Goal: Task Accomplishment & Management: Manage account settings

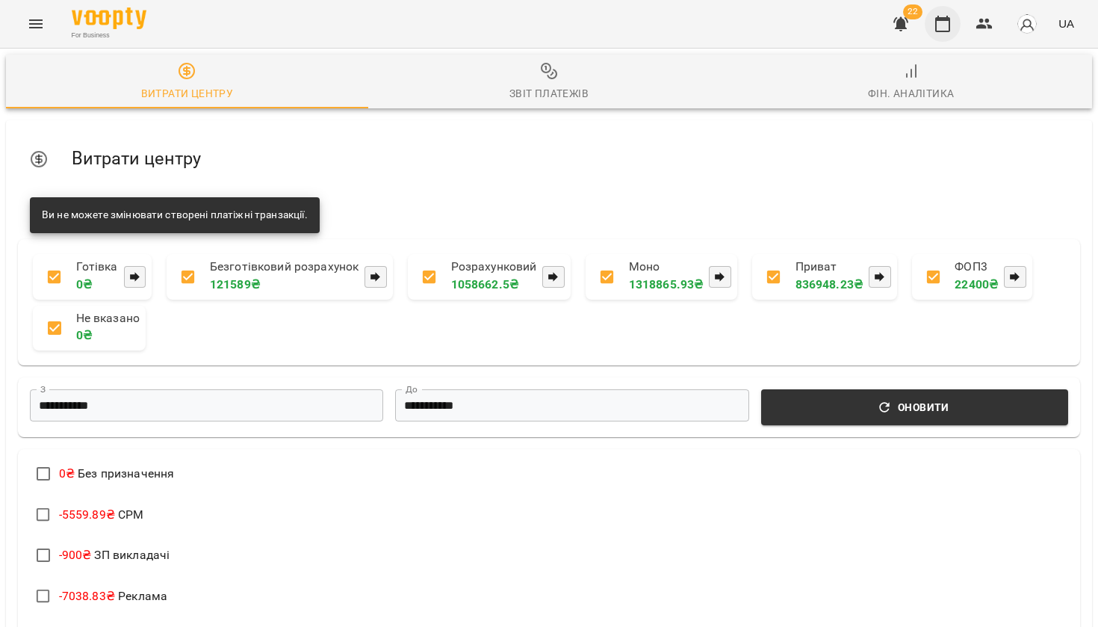
click at [952, 25] on icon "button" at bounding box center [943, 24] width 18 height 18
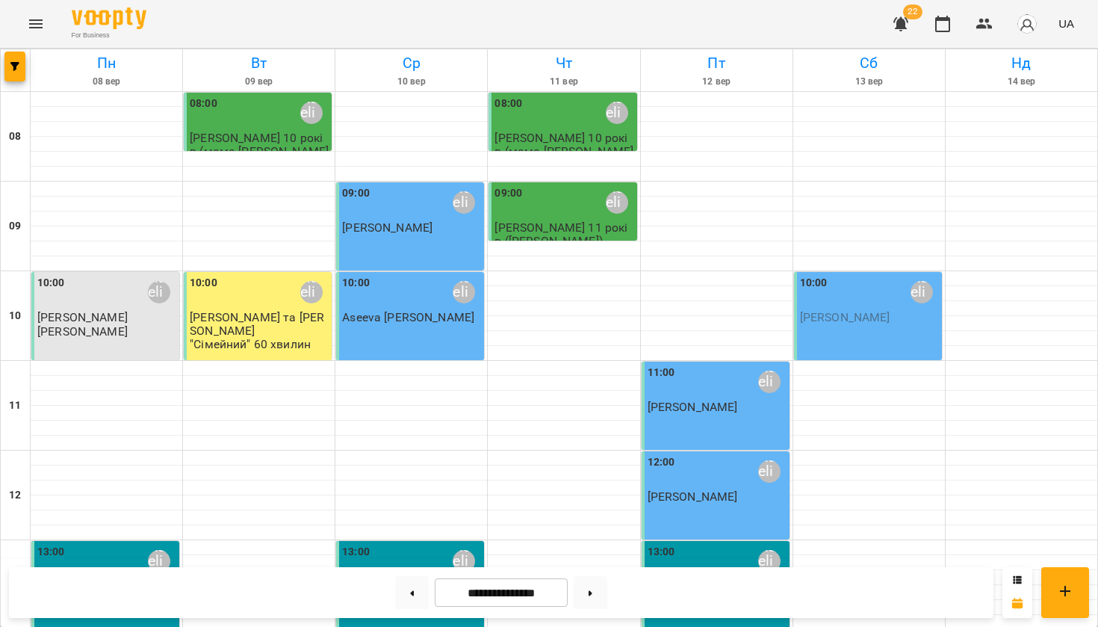
click at [34, 22] on icon "Menu" at bounding box center [36, 24] width 18 height 18
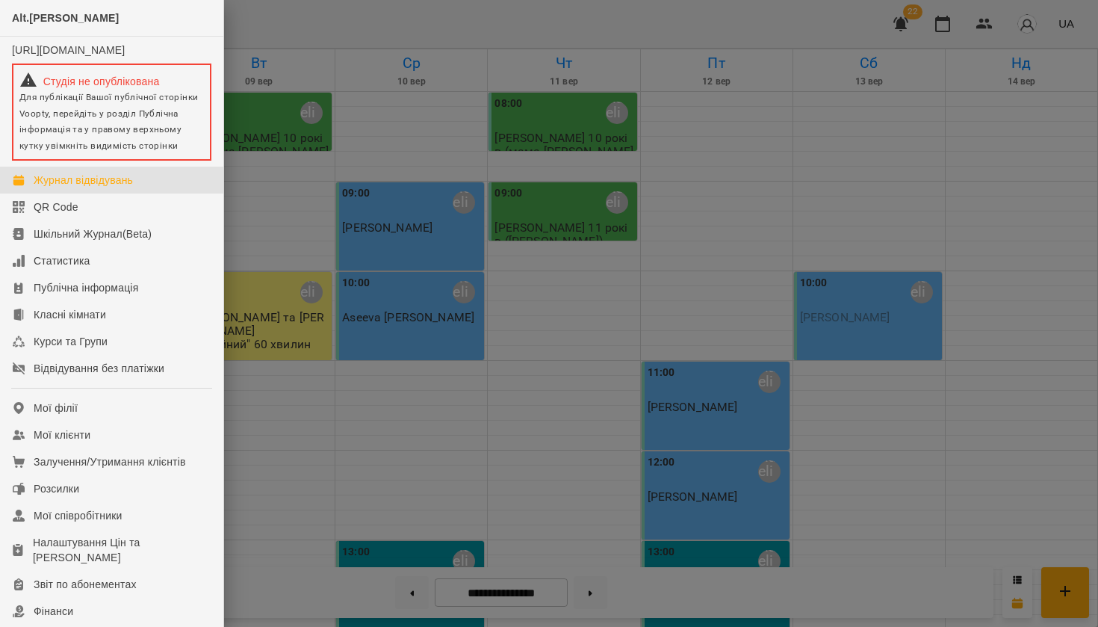
click at [322, 19] on div at bounding box center [549, 313] width 1098 height 627
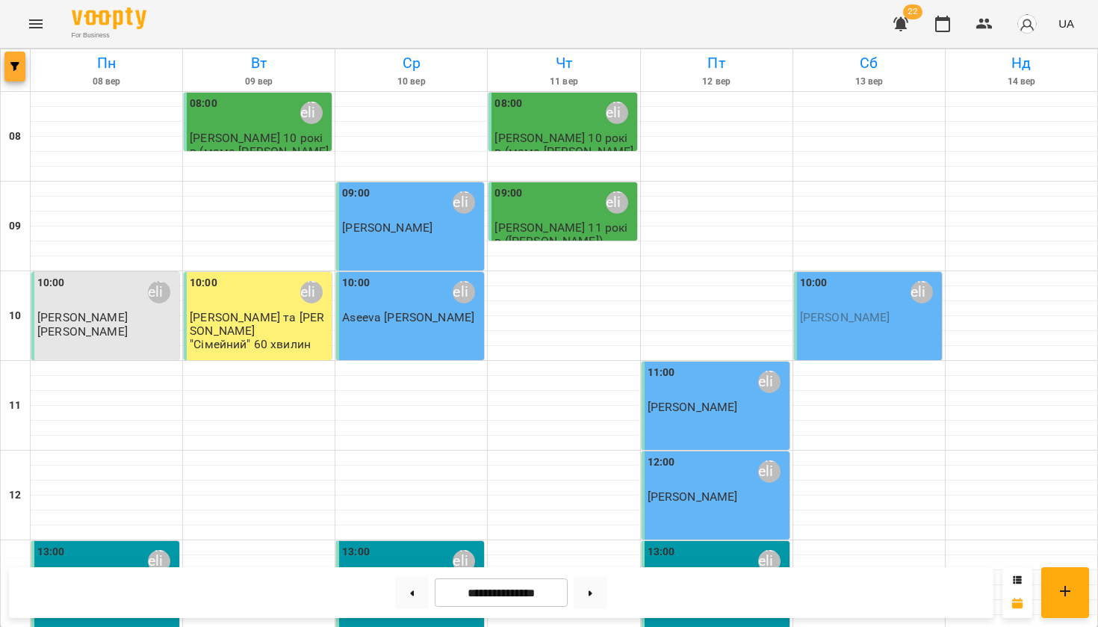
click at [22, 68] on span "button" at bounding box center [14, 66] width 21 height 9
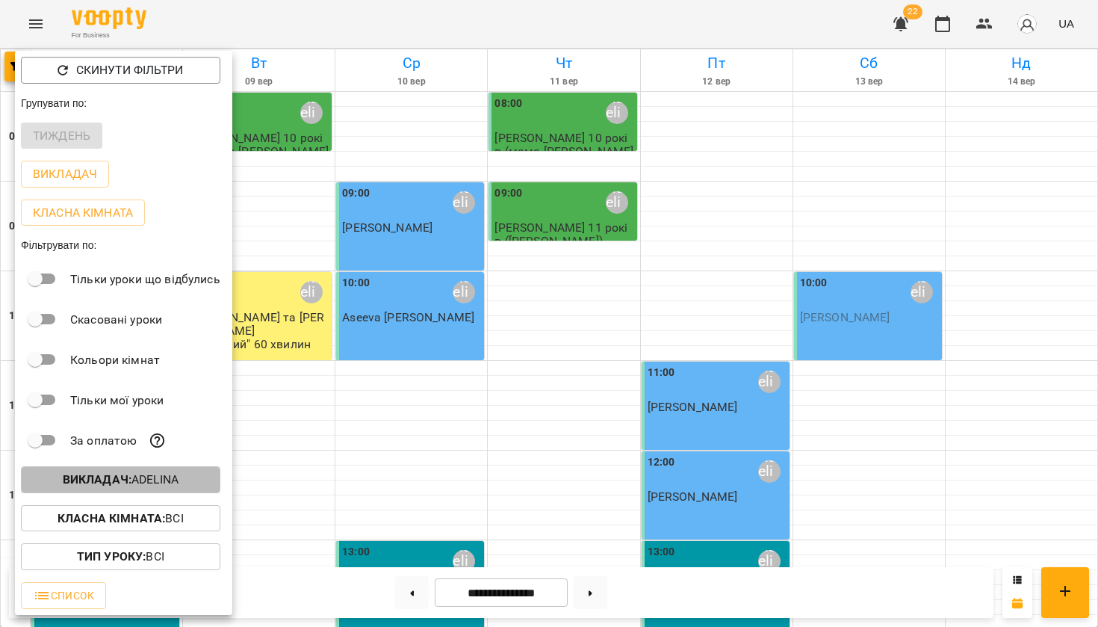
click at [83, 485] on b "Викладач :" at bounding box center [97, 479] width 69 height 14
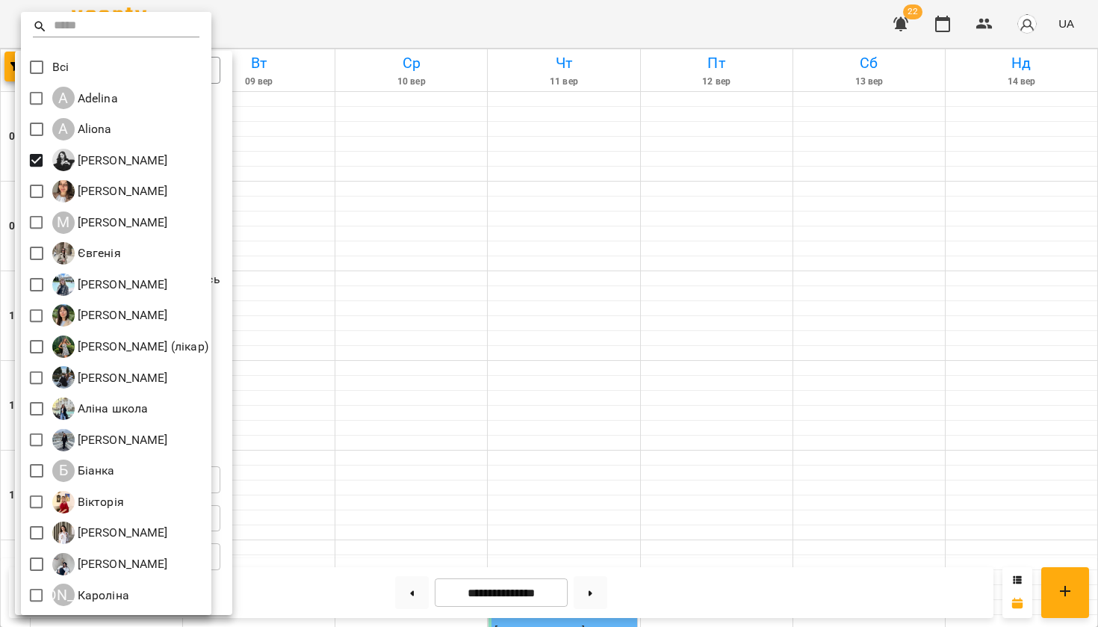
click at [335, 199] on div at bounding box center [549, 313] width 1098 height 627
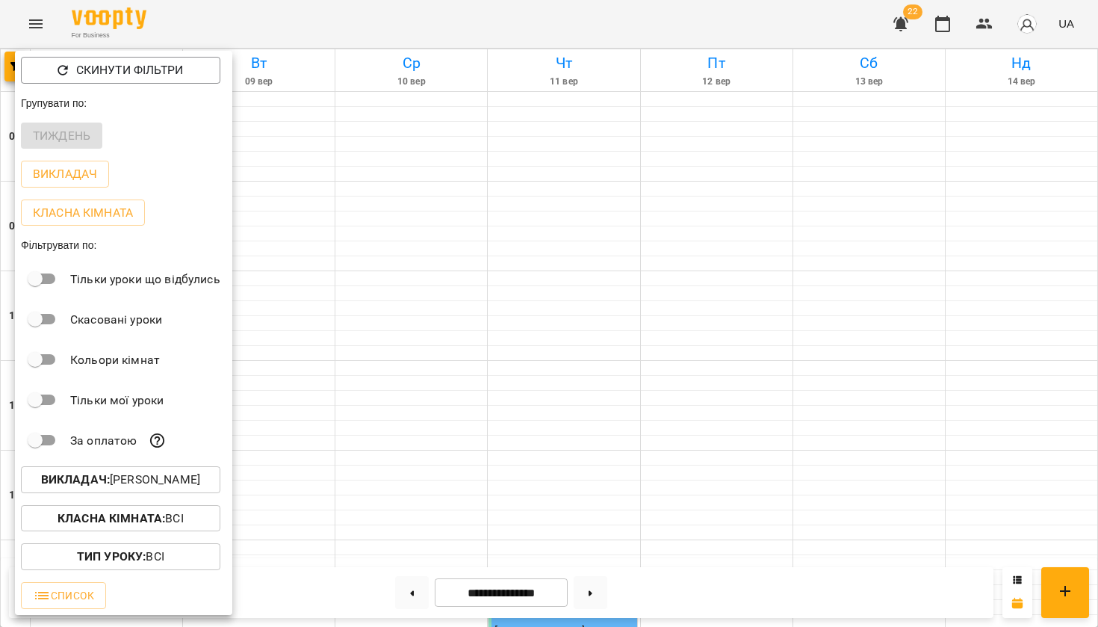
click at [335, 199] on div at bounding box center [549, 313] width 1098 height 627
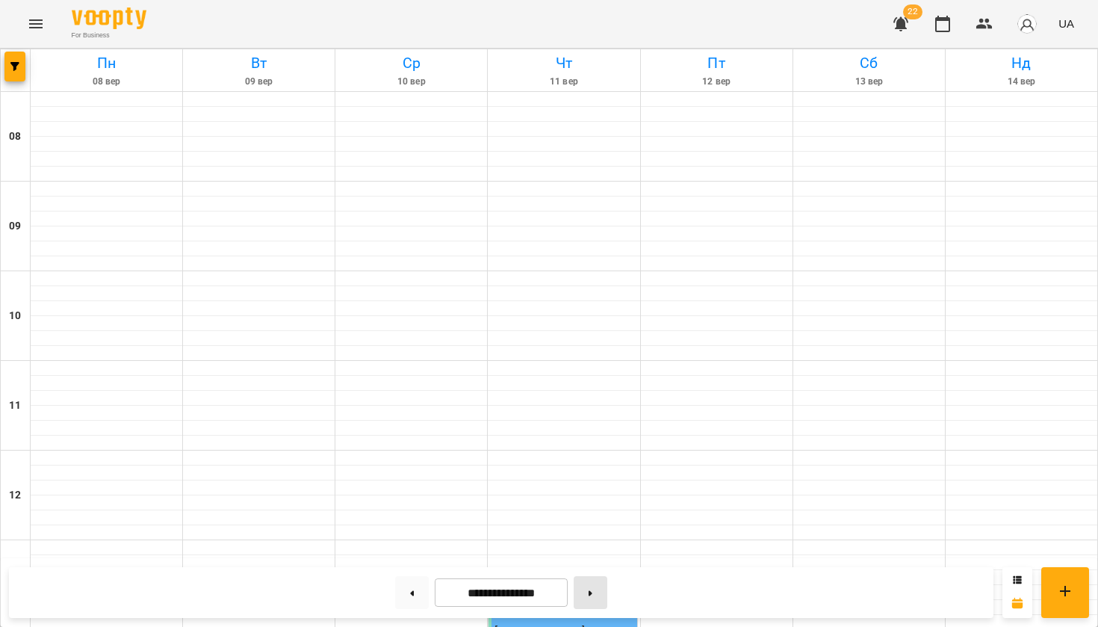
click at [593, 593] on button at bounding box center [591, 592] width 34 height 33
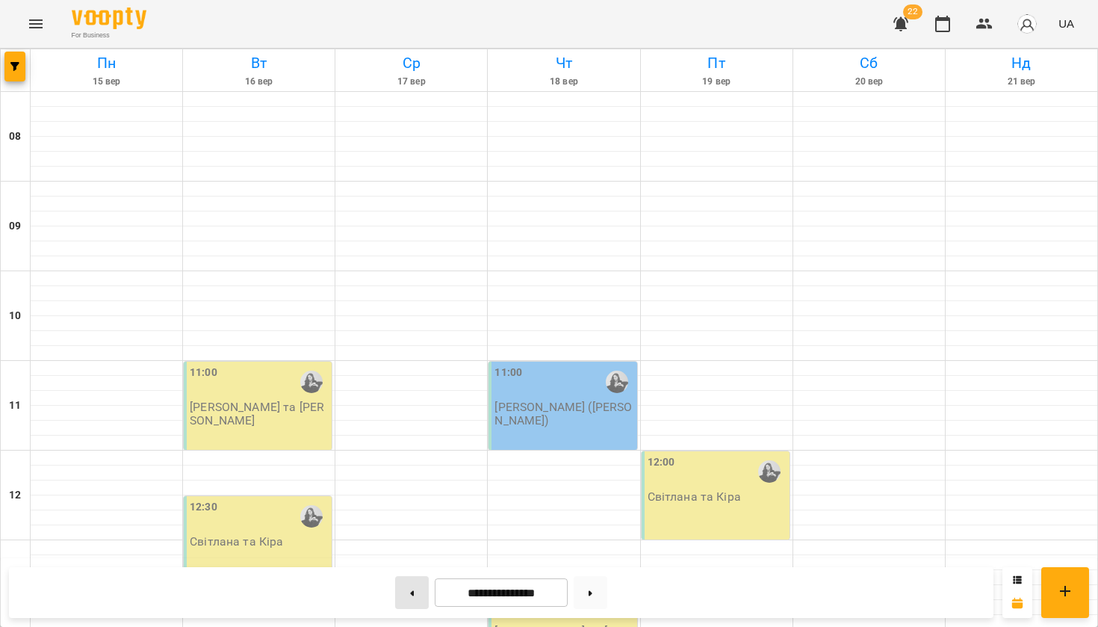
click at [409, 591] on button at bounding box center [412, 592] width 34 height 33
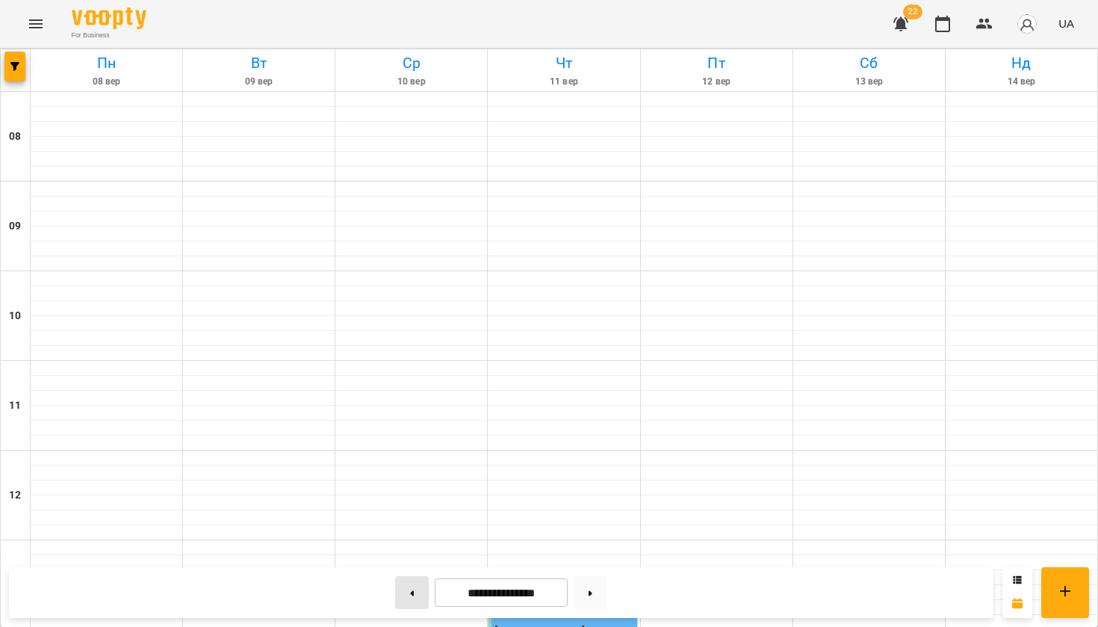
click at [409, 591] on button at bounding box center [412, 592] width 34 height 33
type input "**********"
click at [38, 15] on icon "Menu" at bounding box center [36, 24] width 18 height 18
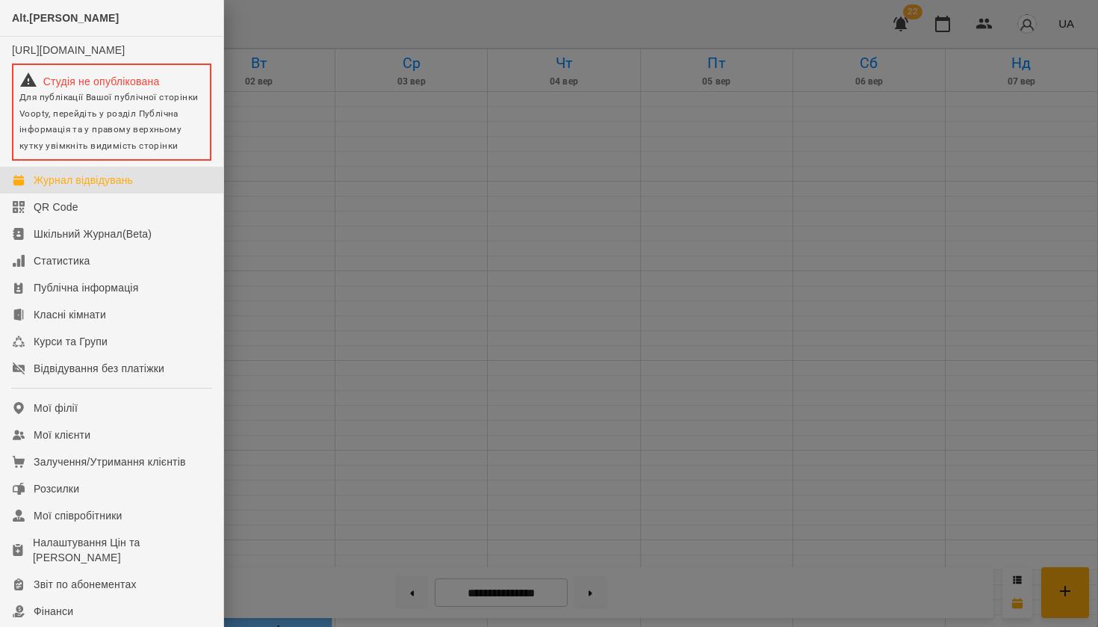
click at [337, 149] on div at bounding box center [549, 313] width 1098 height 627
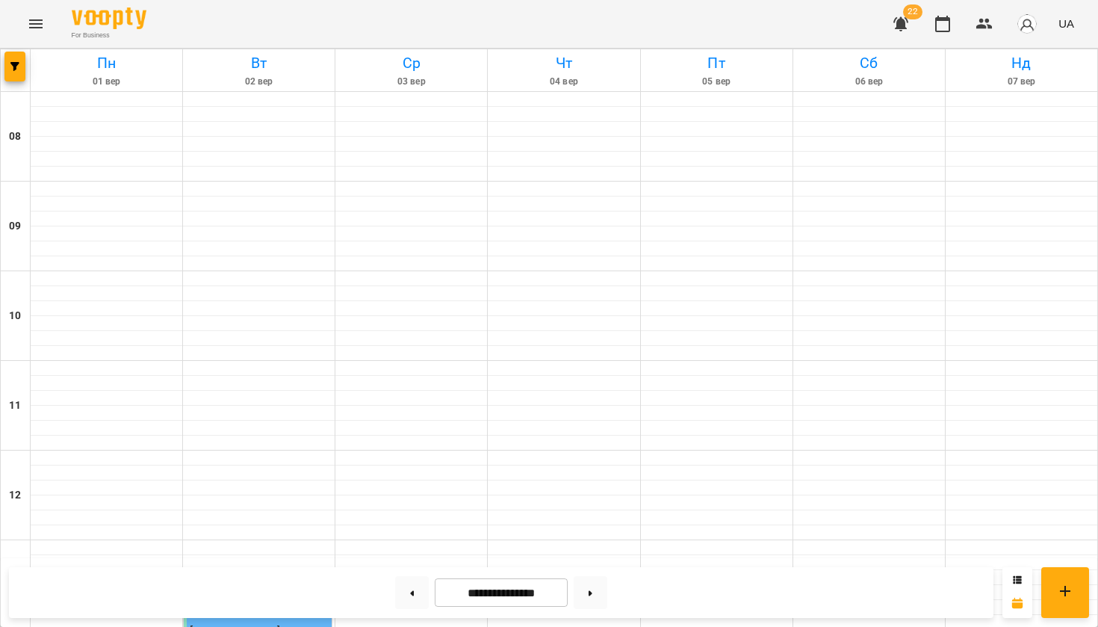
click at [267, 589] on div "13:30" at bounding box center [259, 606] width 139 height 34
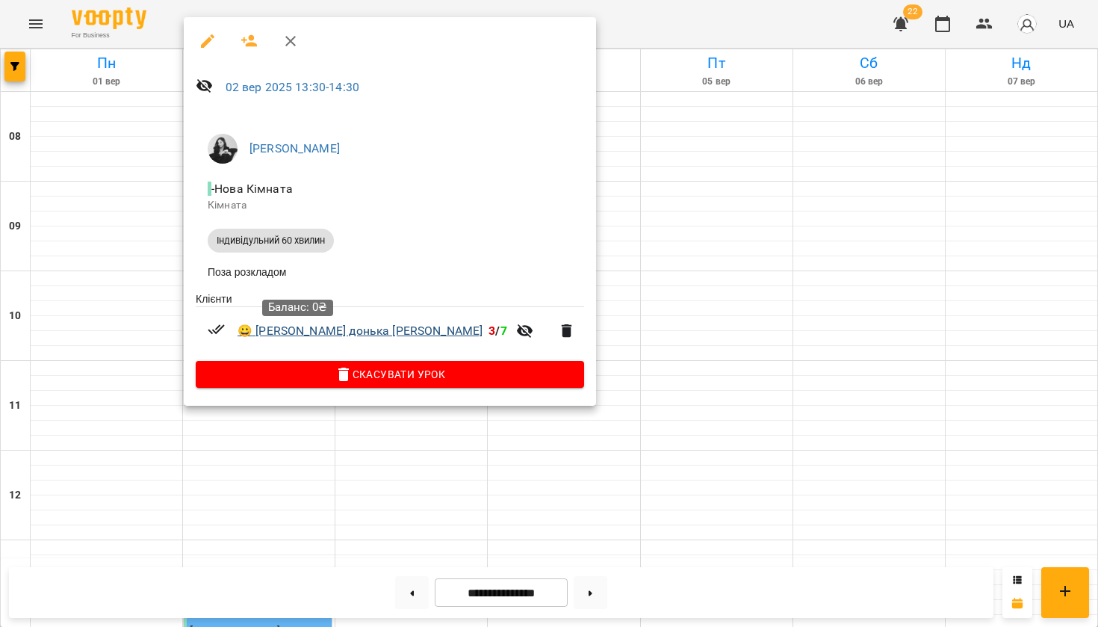
click at [267, 340] on link "😀 [PERSON_NAME] донька [PERSON_NAME]" at bounding box center [360, 331] width 245 height 18
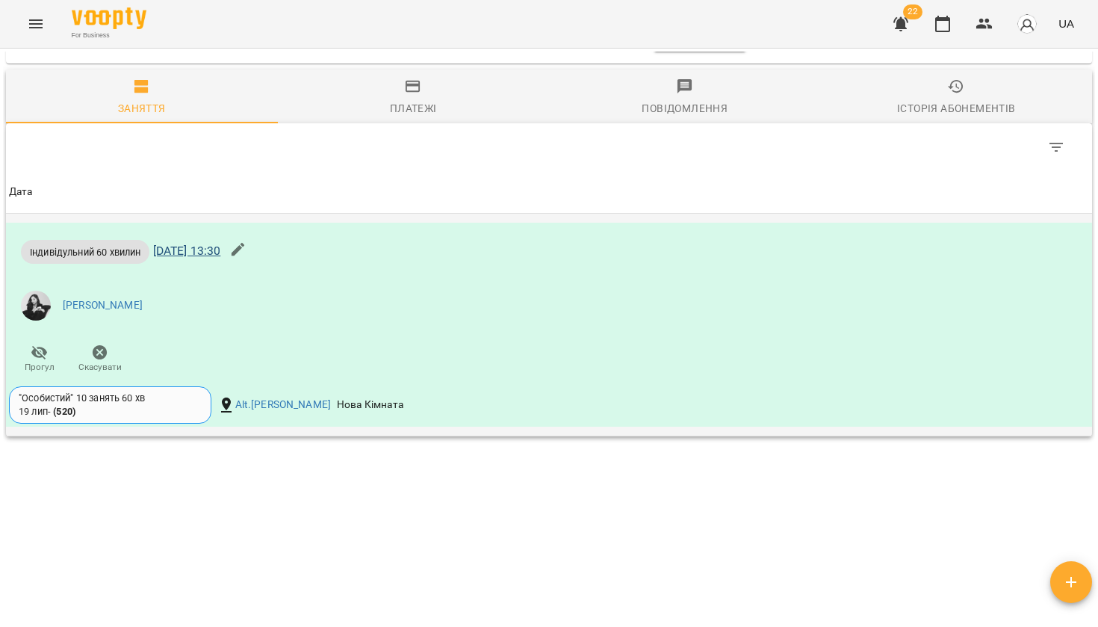
scroll to position [938, 0]
click at [221, 249] on link "[DATE] 13:30" at bounding box center [187, 251] width 68 height 14
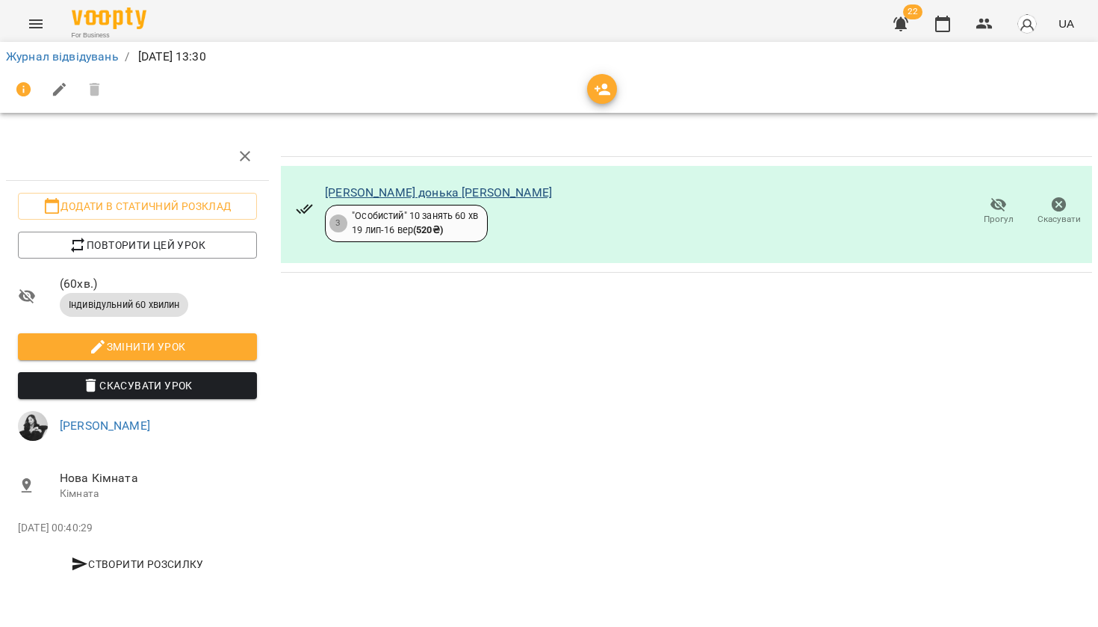
click at [354, 196] on link "[PERSON_NAME] донька [PERSON_NAME]" at bounding box center [438, 192] width 227 height 14
click at [34, 19] on icon "Menu" at bounding box center [36, 24] width 18 height 18
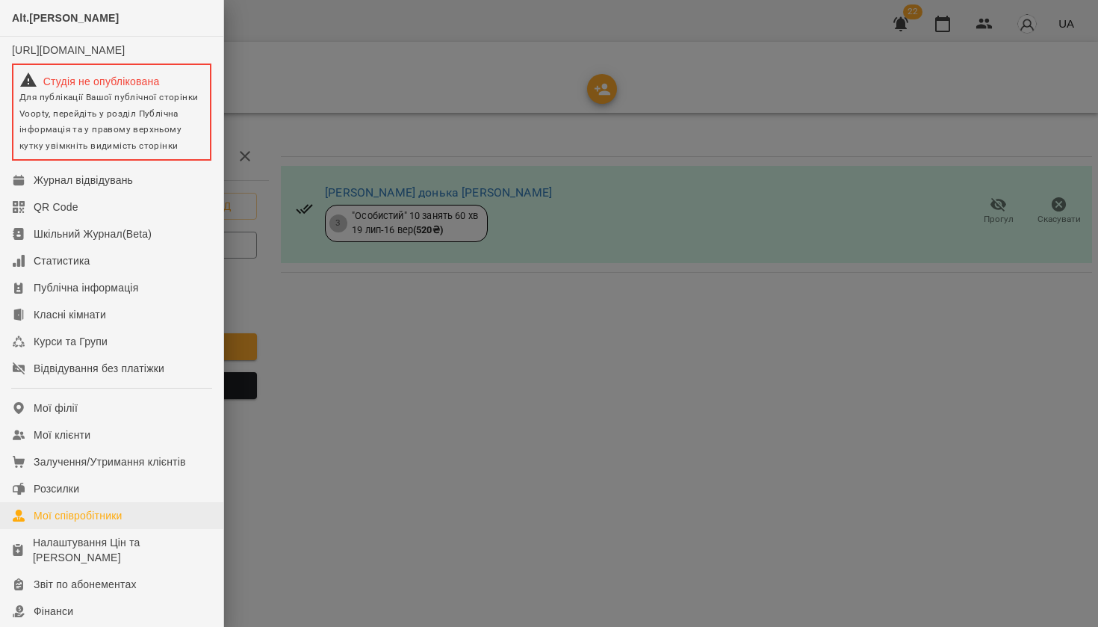
click at [68, 523] on div "Мої співробітники" at bounding box center [78, 515] width 89 height 15
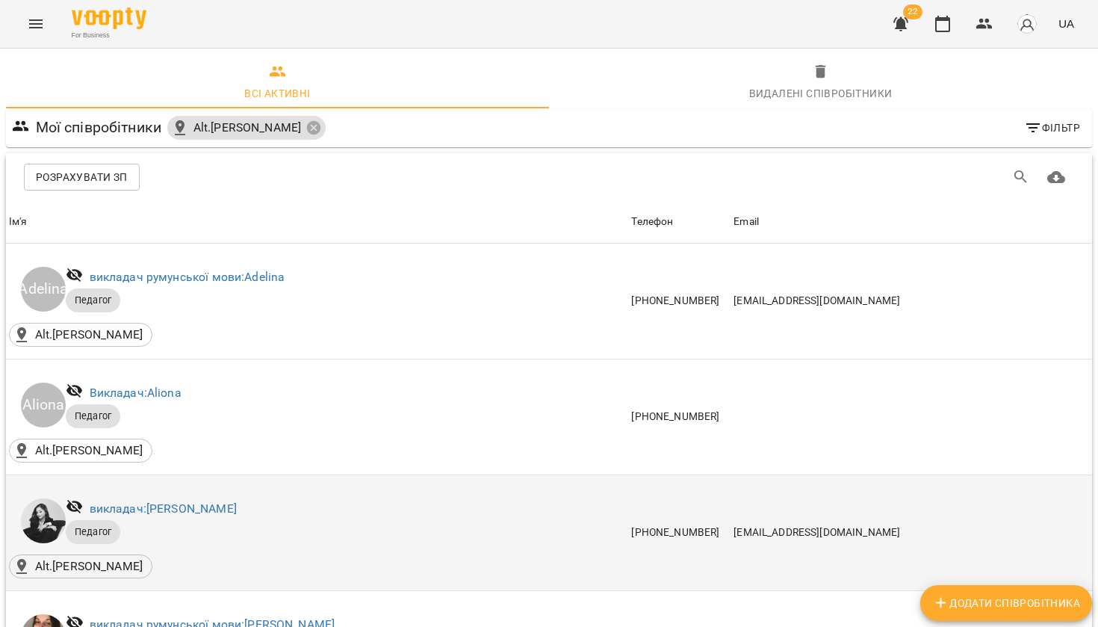
click at [147, 516] on div "викладач: [PERSON_NAME]" at bounding box center [163, 509] width 153 height 24
click at [149, 508] on link "викладач: [PERSON_NAME]" at bounding box center [163, 508] width 147 height 14
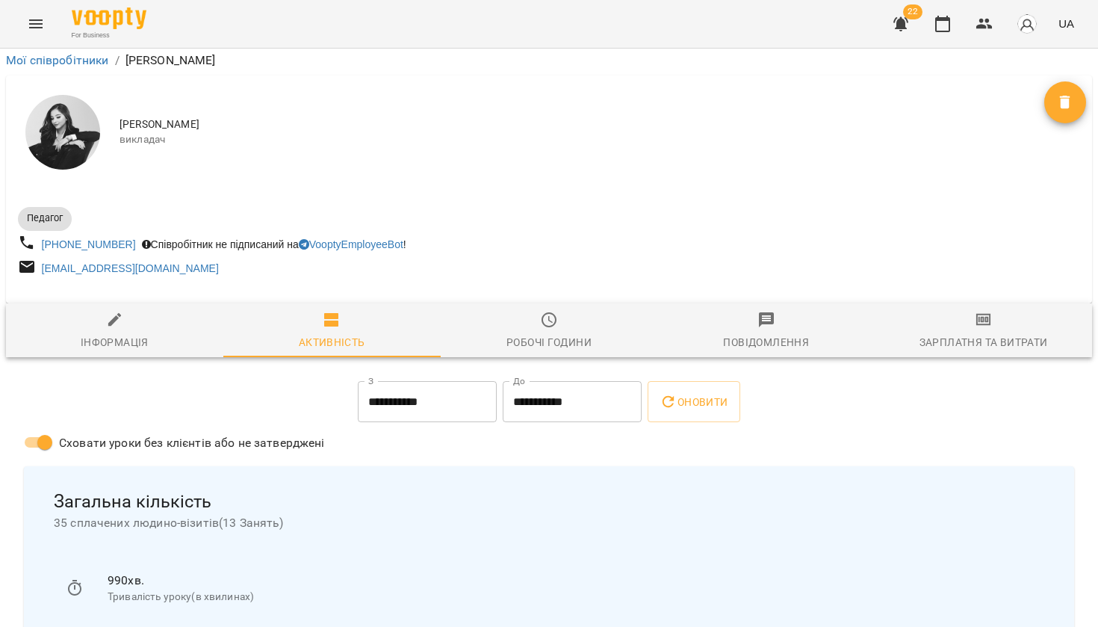
scroll to position [43, 0]
click at [944, 311] on span "Зарплатня та Витрати" at bounding box center [983, 331] width 199 height 40
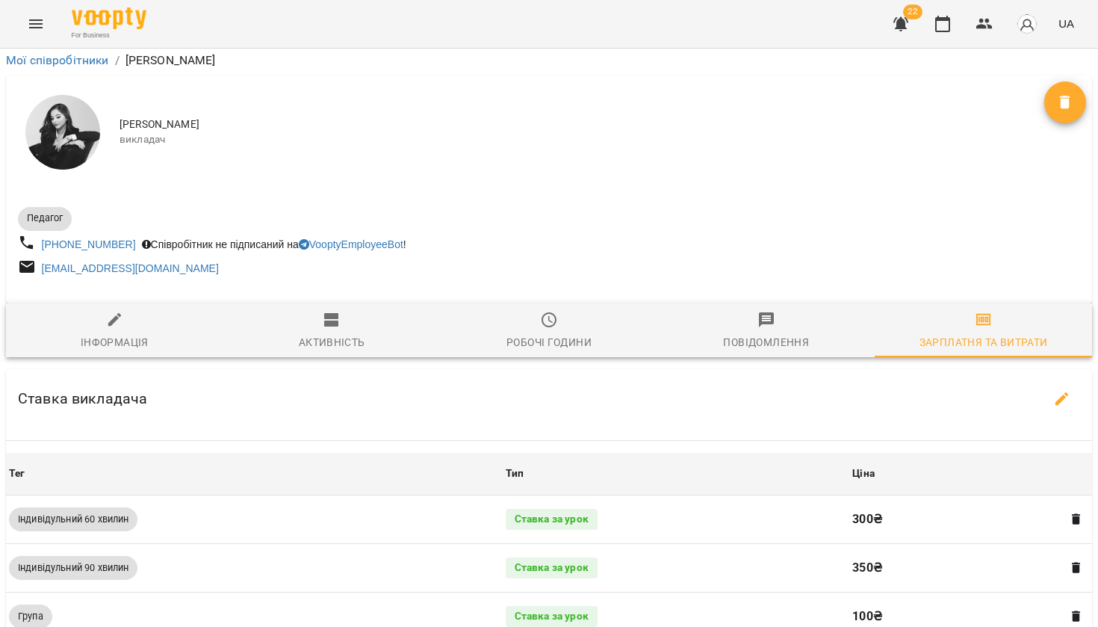
scroll to position [575, 0]
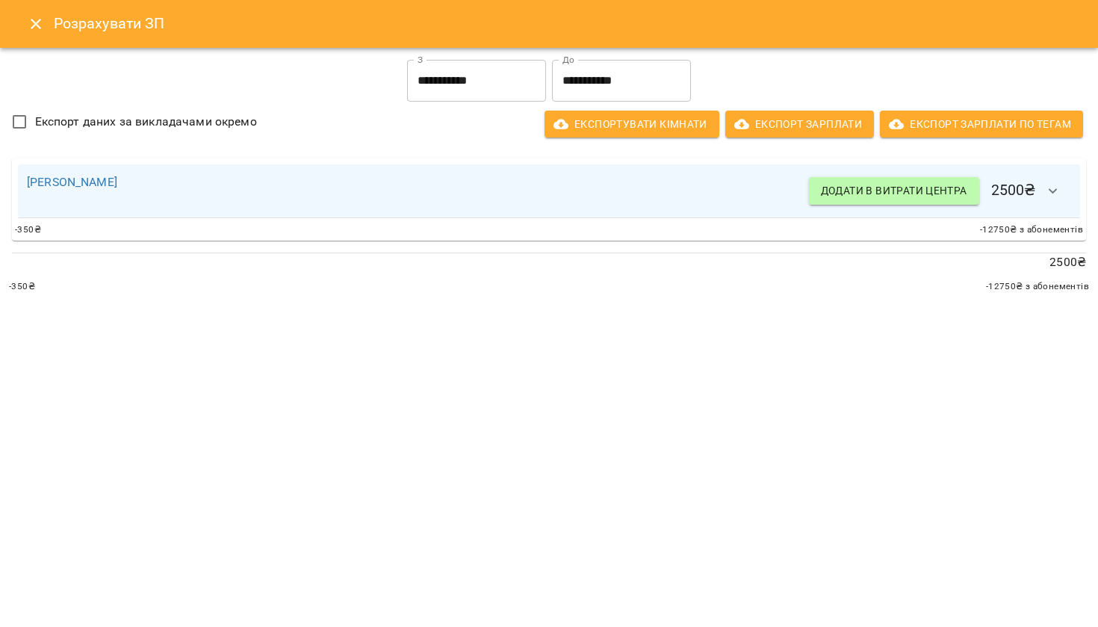
click at [651, 78] on input "**********" at bounding box center [621, 81] width 139 height 42
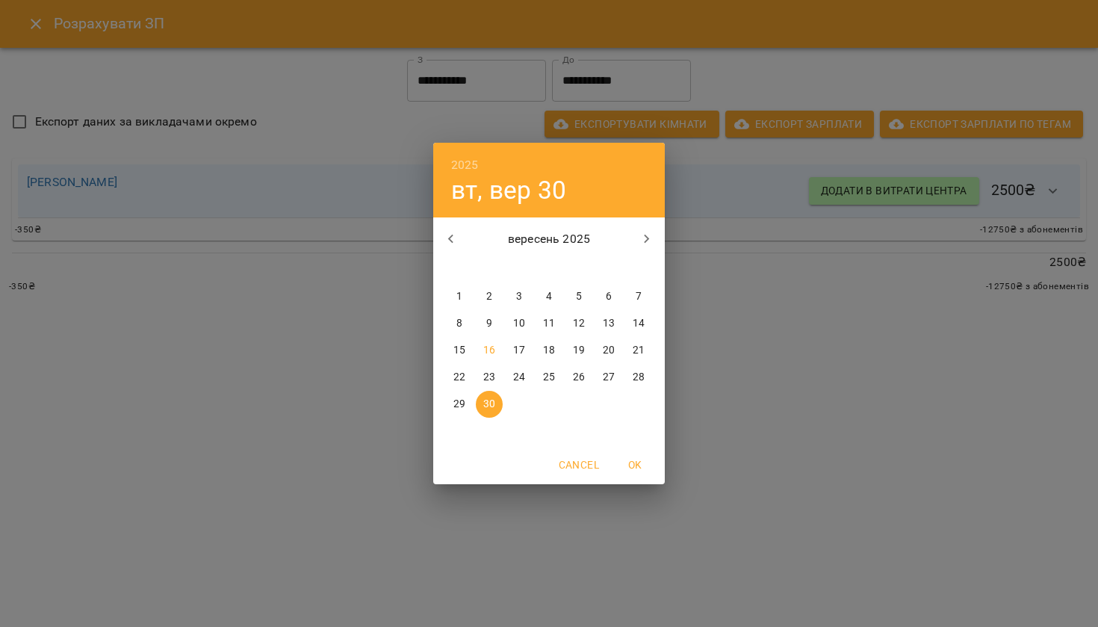
click at [468, 351] on span "15" at bounding box center [459, 350] width 27 height 15
type input "**********"
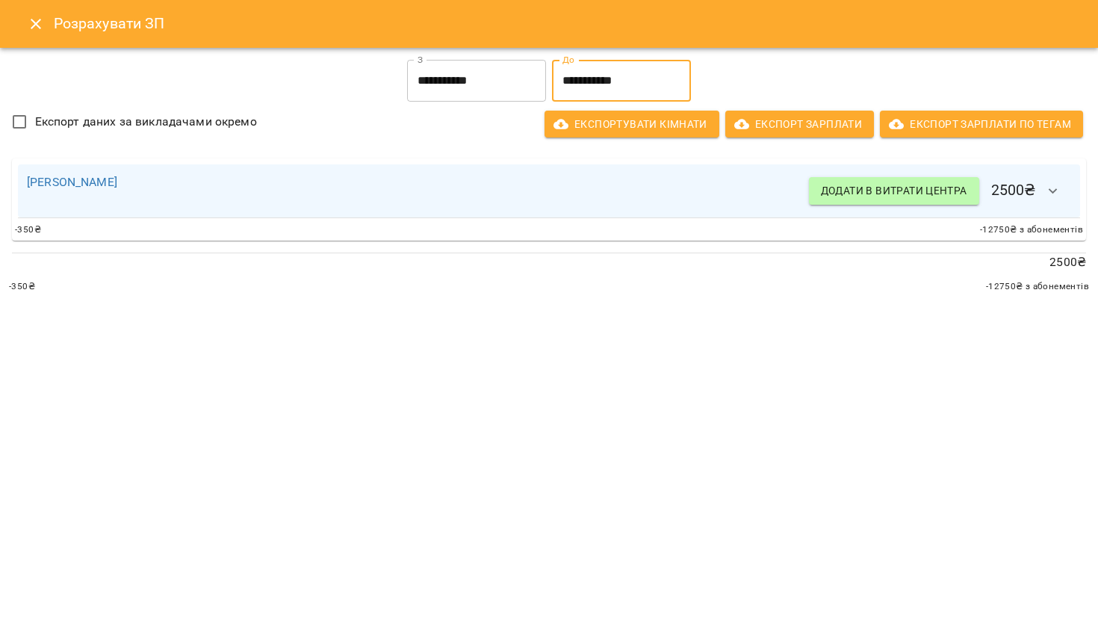
click at [1059, 197] on icon "button" at bounding box center [1054, 191] width 18 height 18
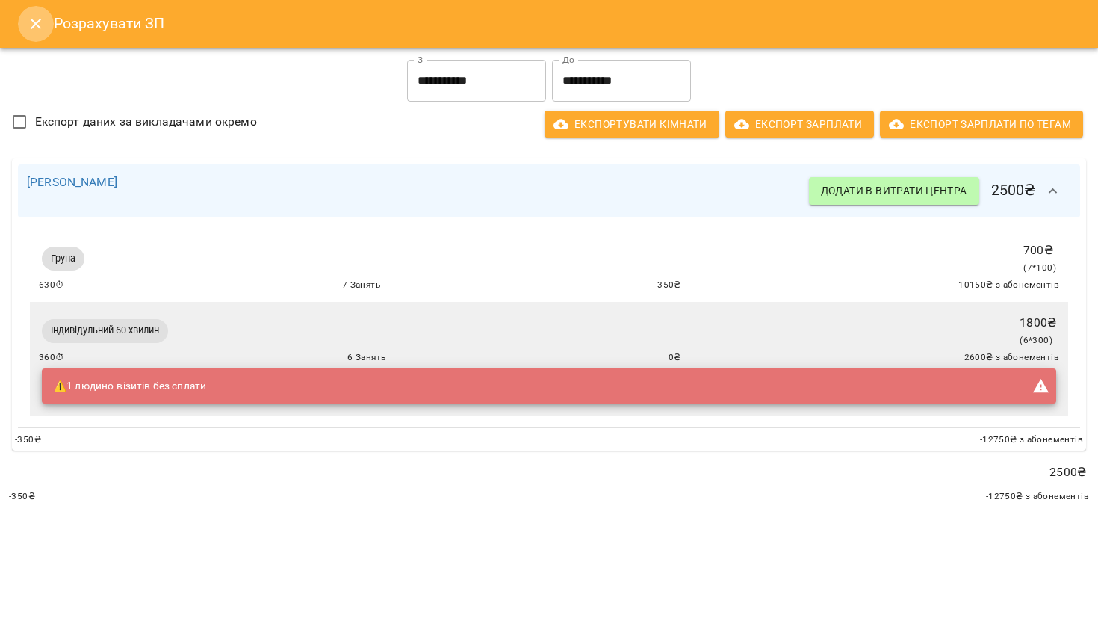
click at [31, 32] on icon "Close" at bounding box center [36, 24] width 18 height 18
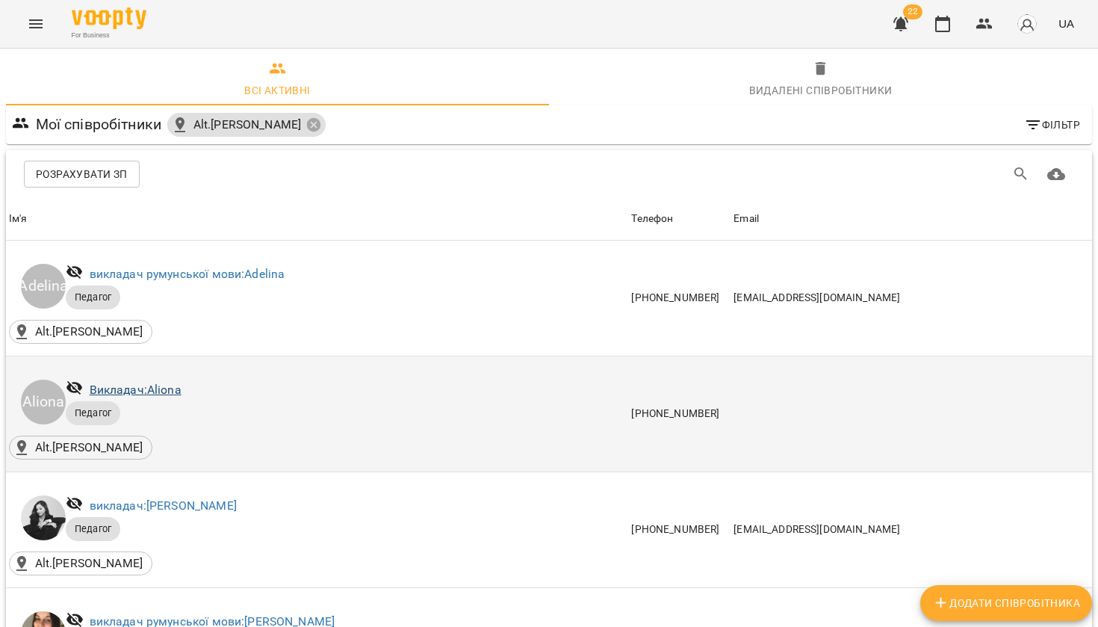
scroll to position [836, 0]
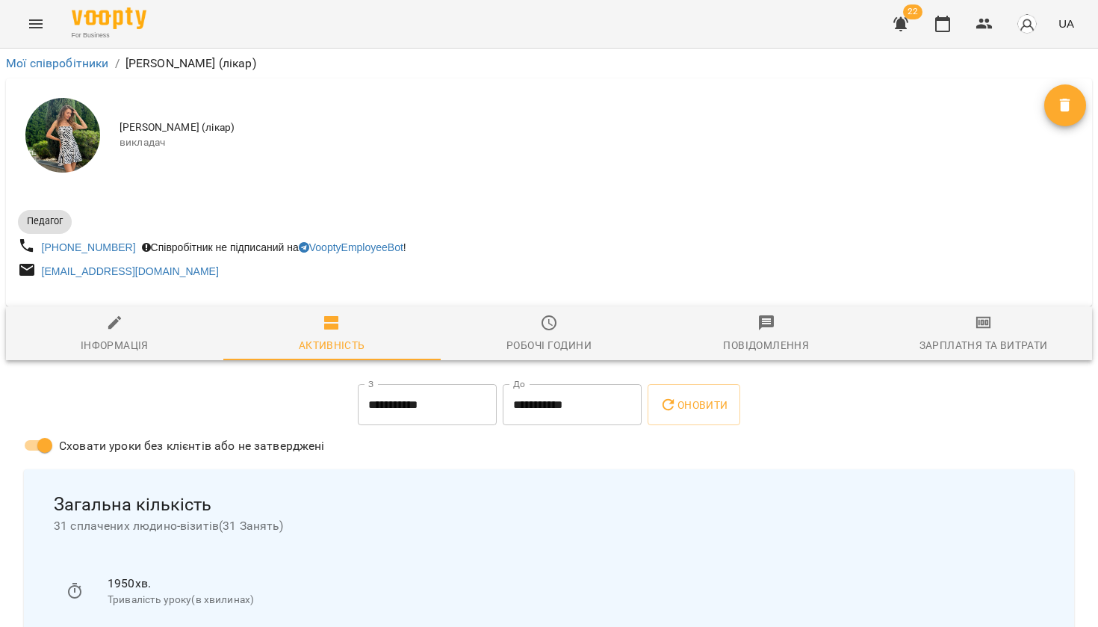
click at [976, 335] on span "Зарплатня та Витрати" at bounding box center [983, 334] width 199 height 40
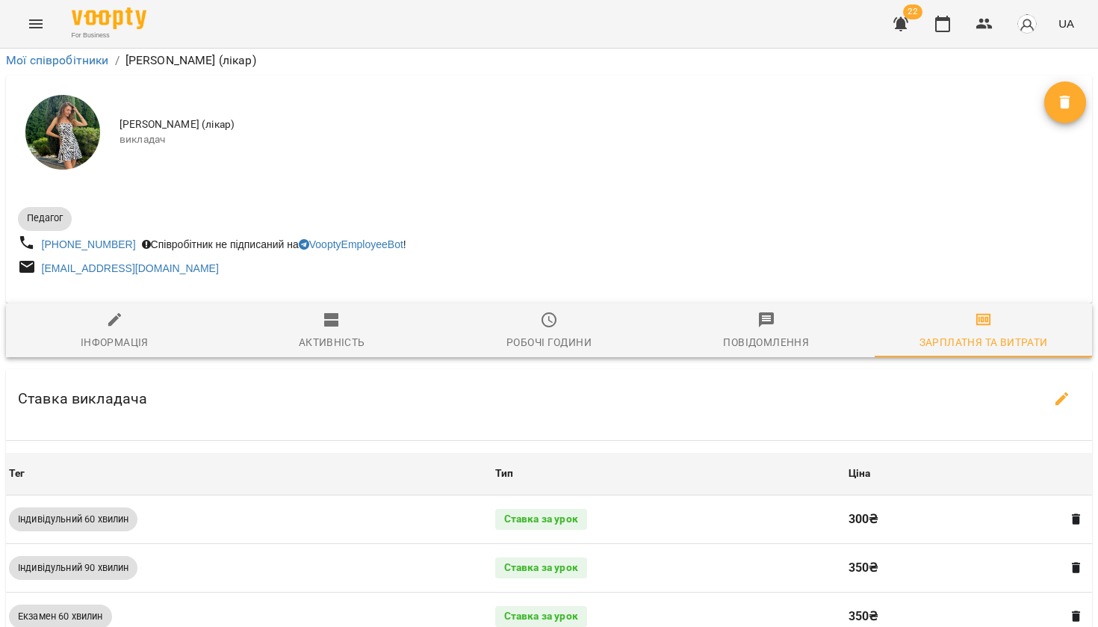
scroll to position [244, 0]
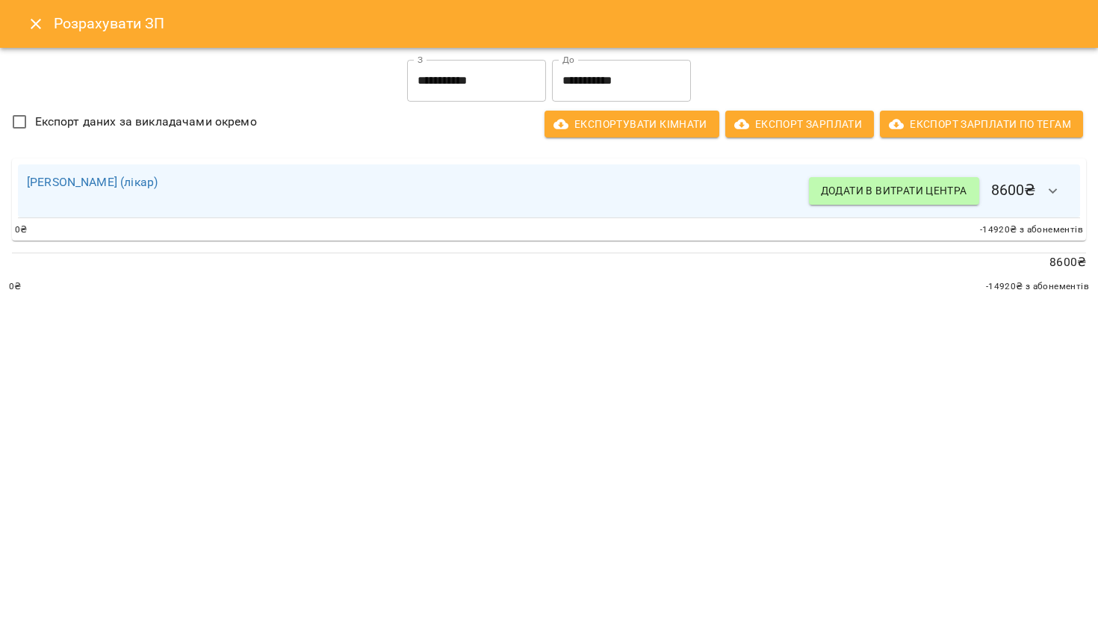
click at [578, 77] on input "**********" at bounding box center [621, 81] width 139 height 42
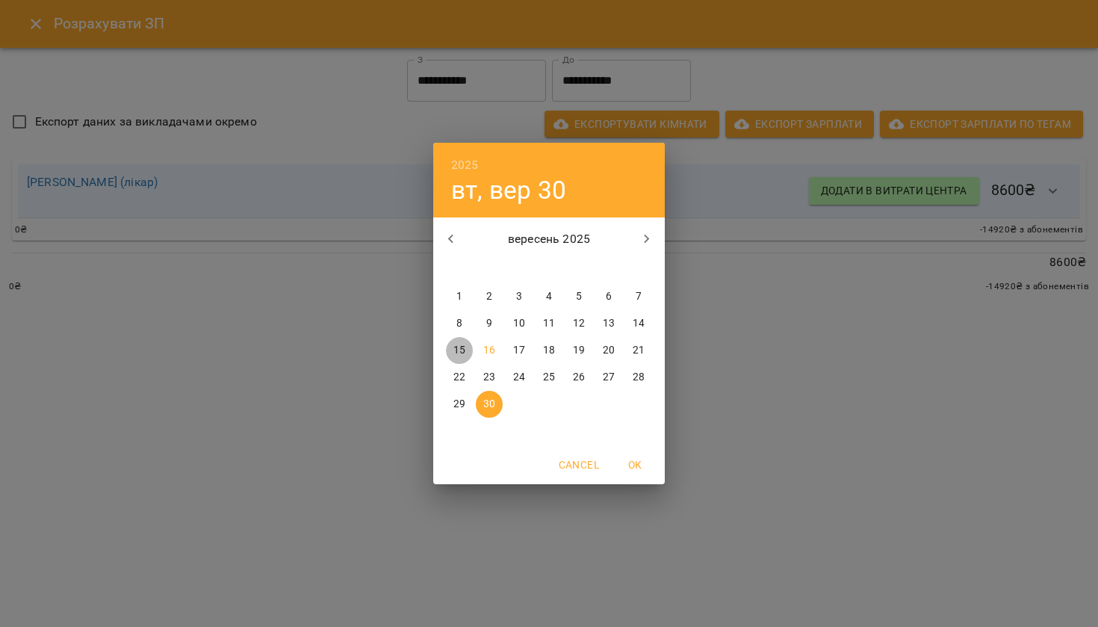
click at [462, 346] on p "15" at bounding box center [460, 350] width 12 height 15
type input "**********"
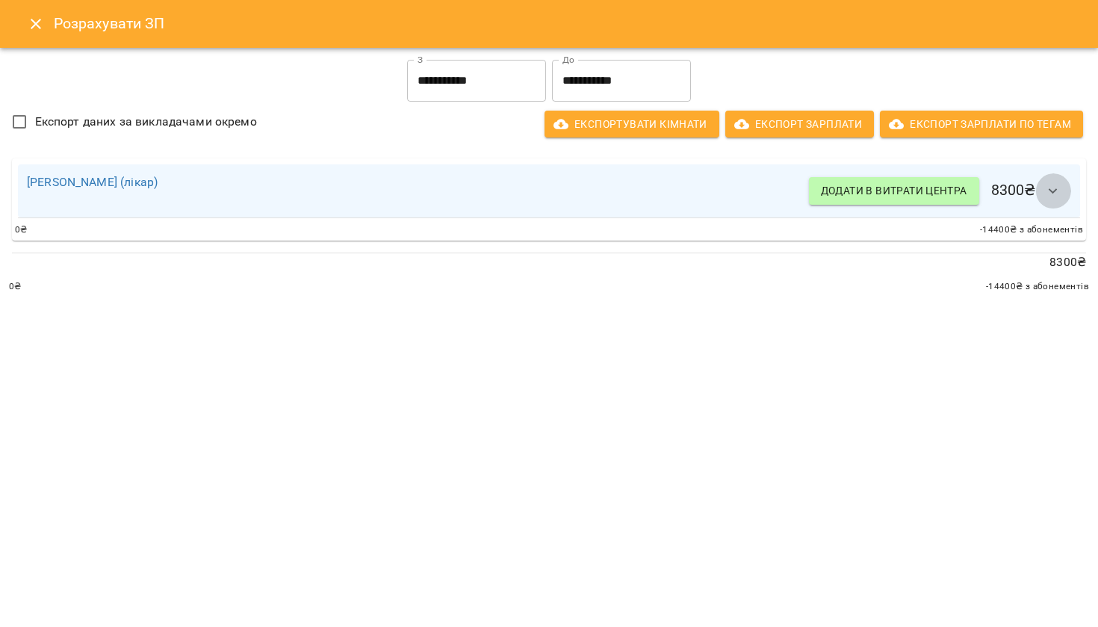
click at [1057, 195] on icon "button" at bounding box center [1054, 191] width 18 height 18
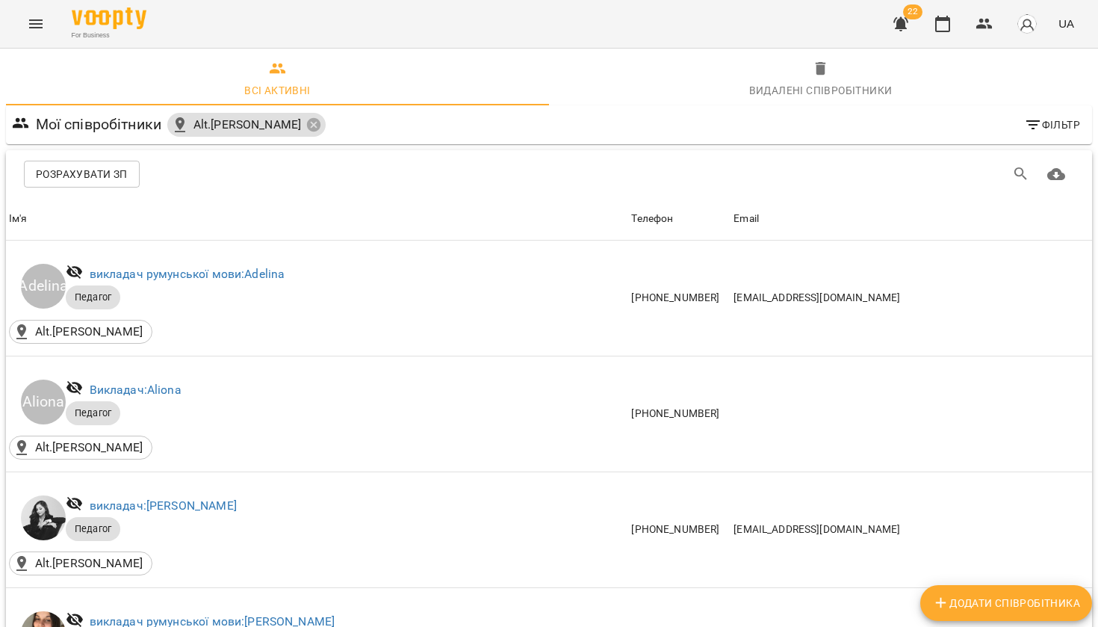
scroll to position [1783, 0]
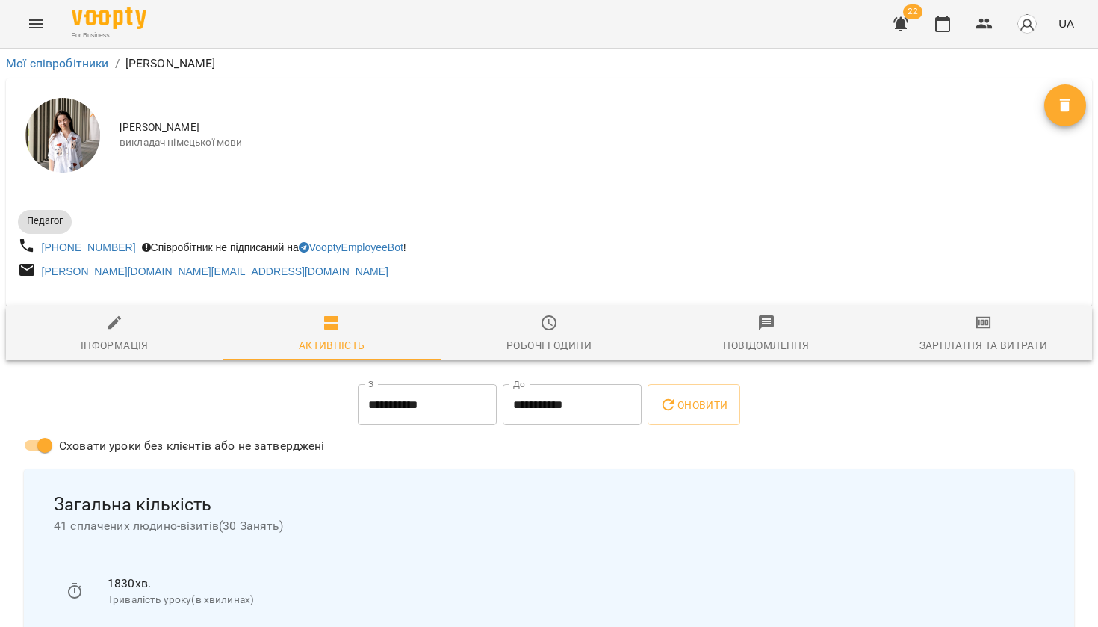
click at [1039, 344] on div "Зарплатня та Витрати" at bounding box center [984, 345] width 129 height 18
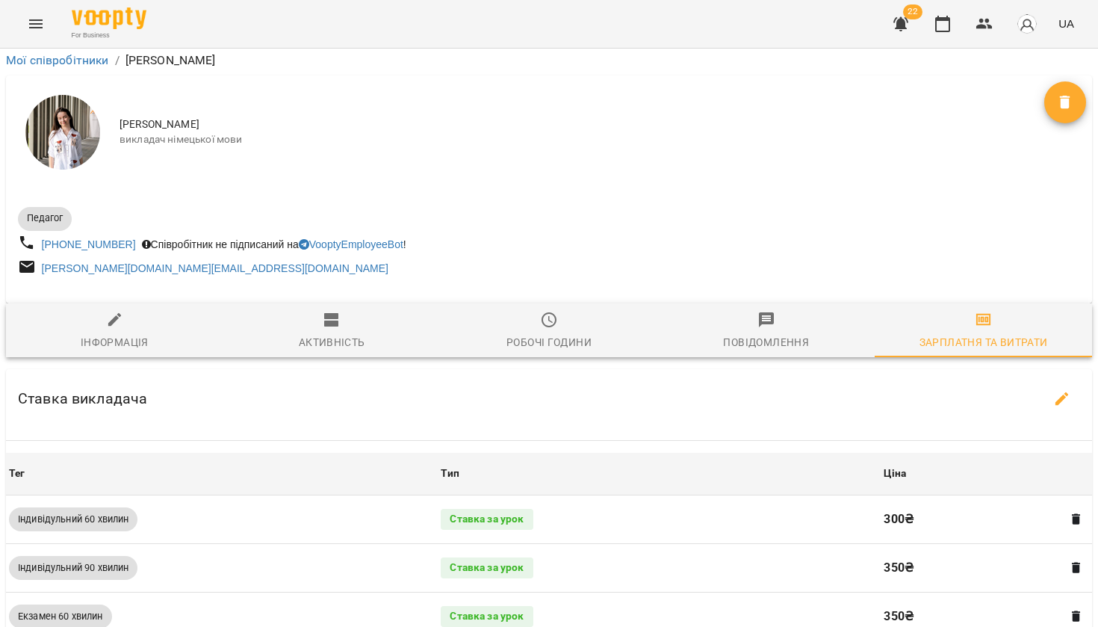
scroll to position [439, 1]
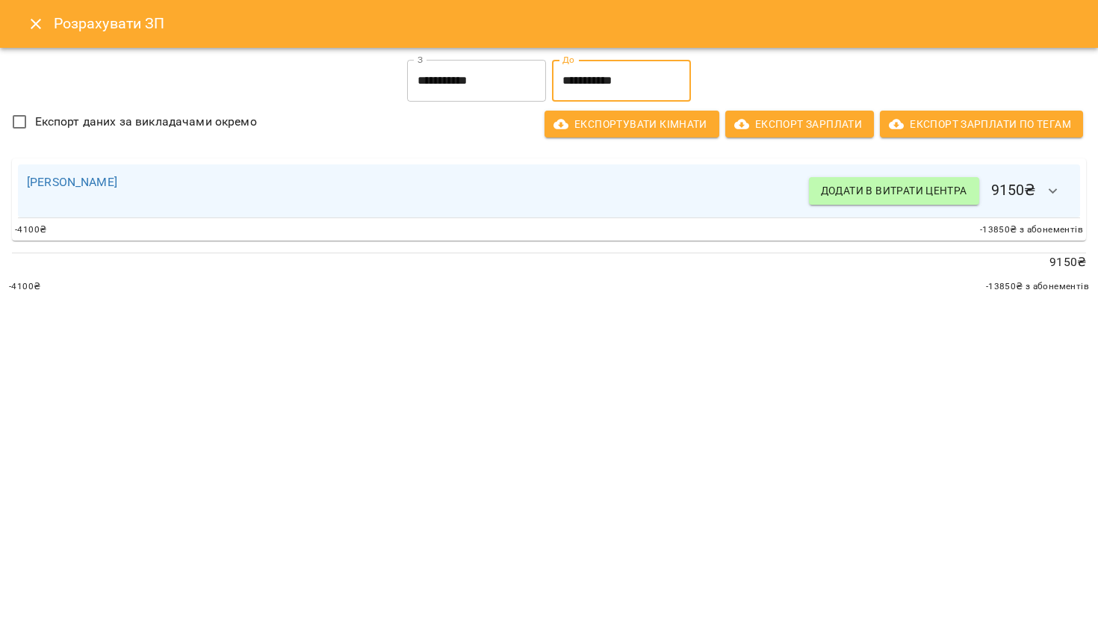
click at [593, 95] on input "**********" at bounding box center [621, 81] width 139 height 42
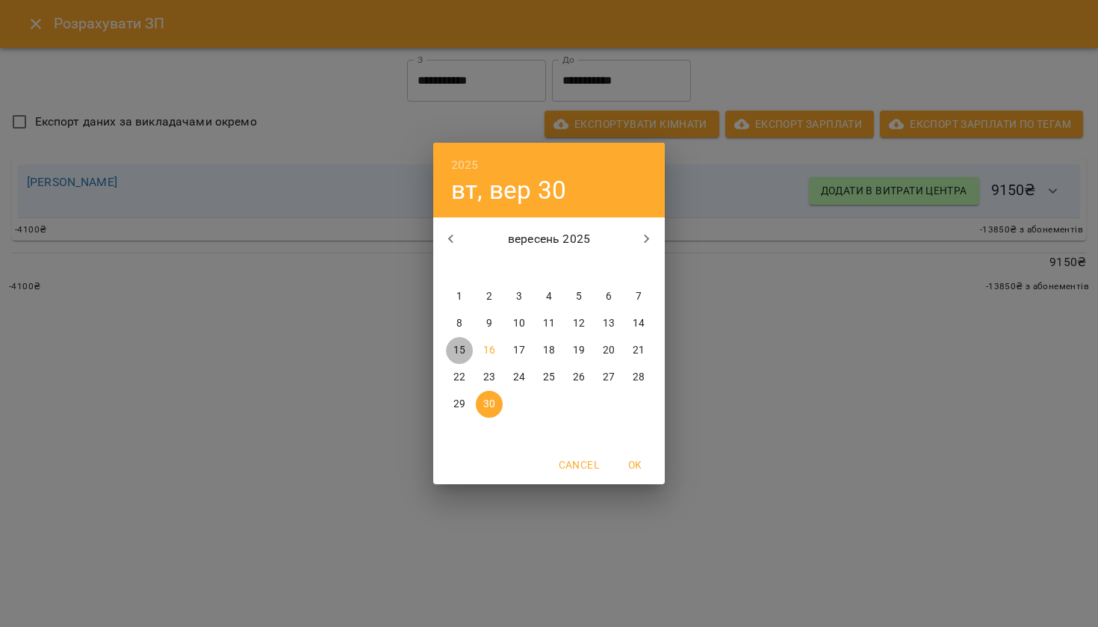
click at [465, 343] on span "15" at bounding box center [459, 350] width 27 height 15
type input "**********"
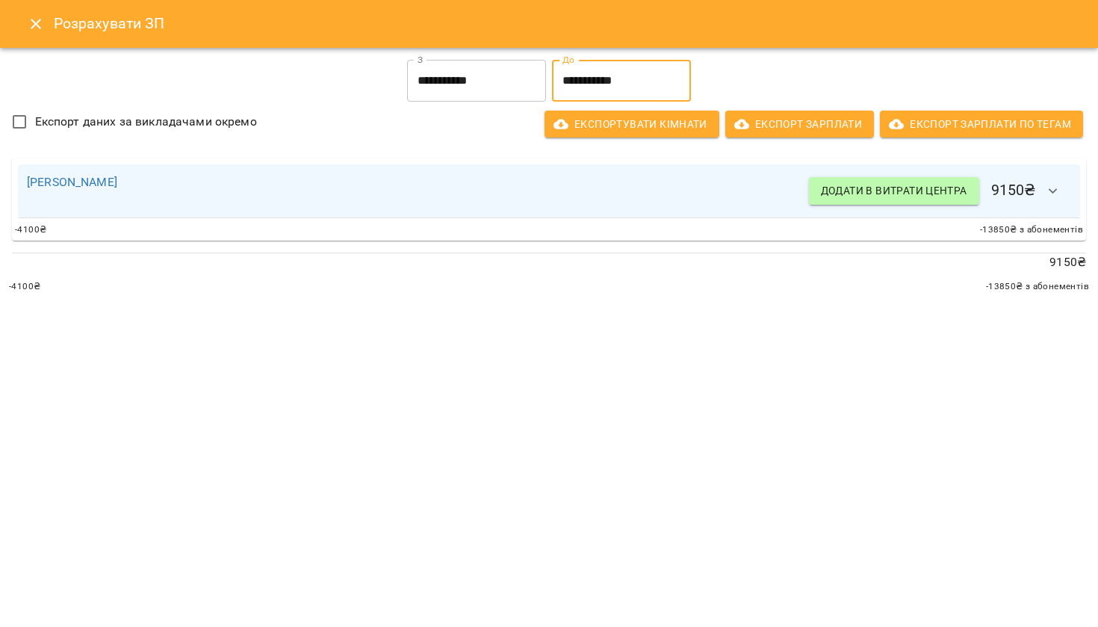
click at [1055, 187] on icon "button" at bounding box center [1054, 191] width 18 height 18
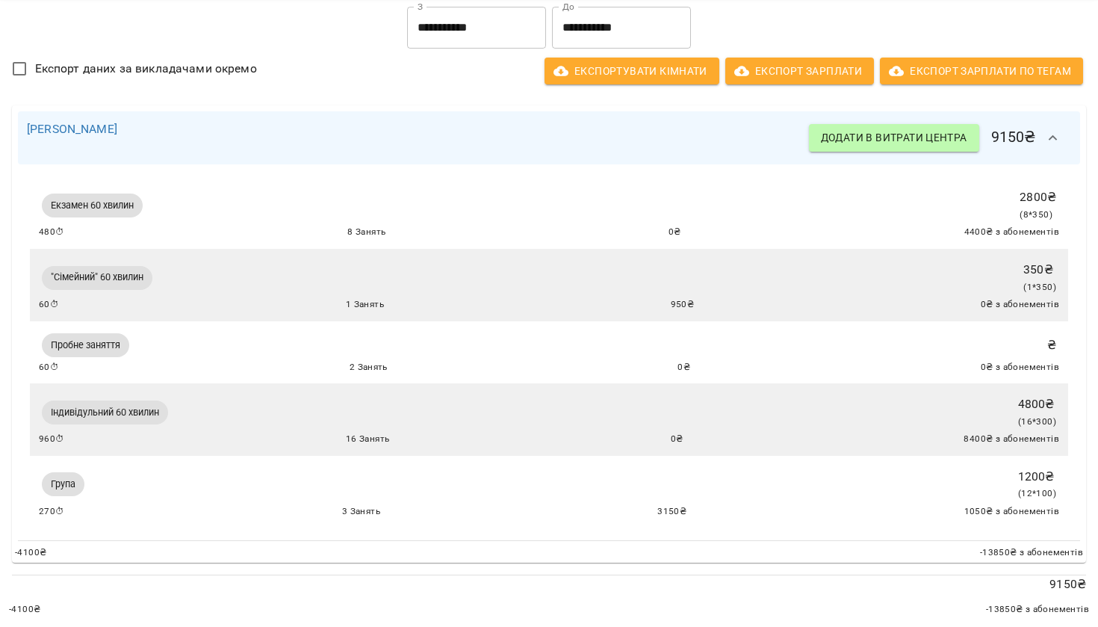
scroll to position [52, 0]
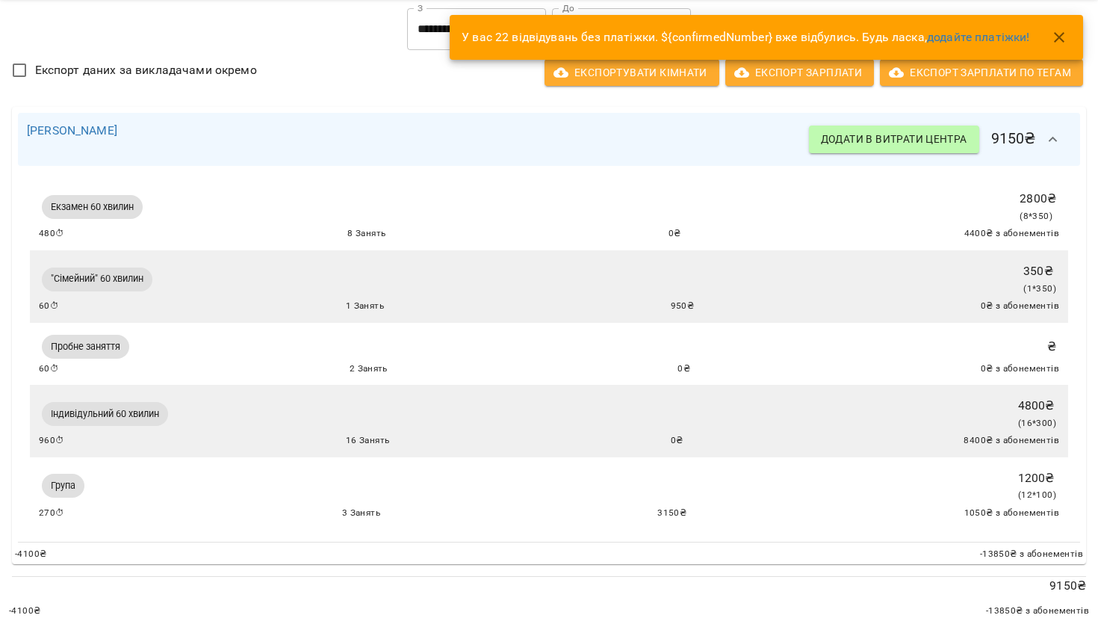
click at [1062, 37] on icon "button" at bounding box center [1060, 37] width 18 height 18
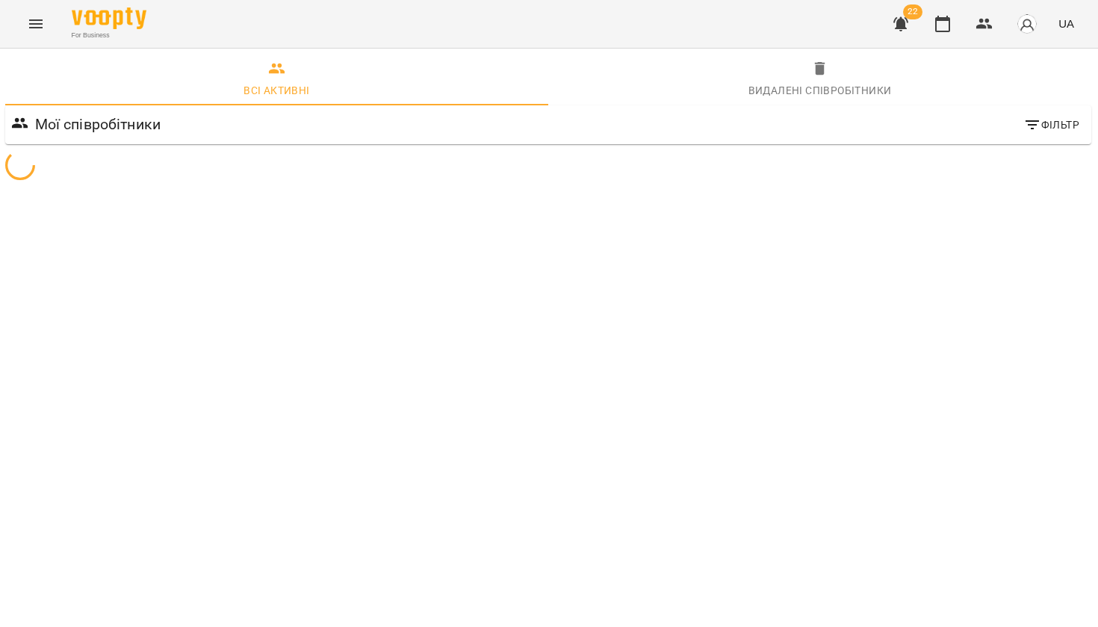
scroll to position [0, 1]
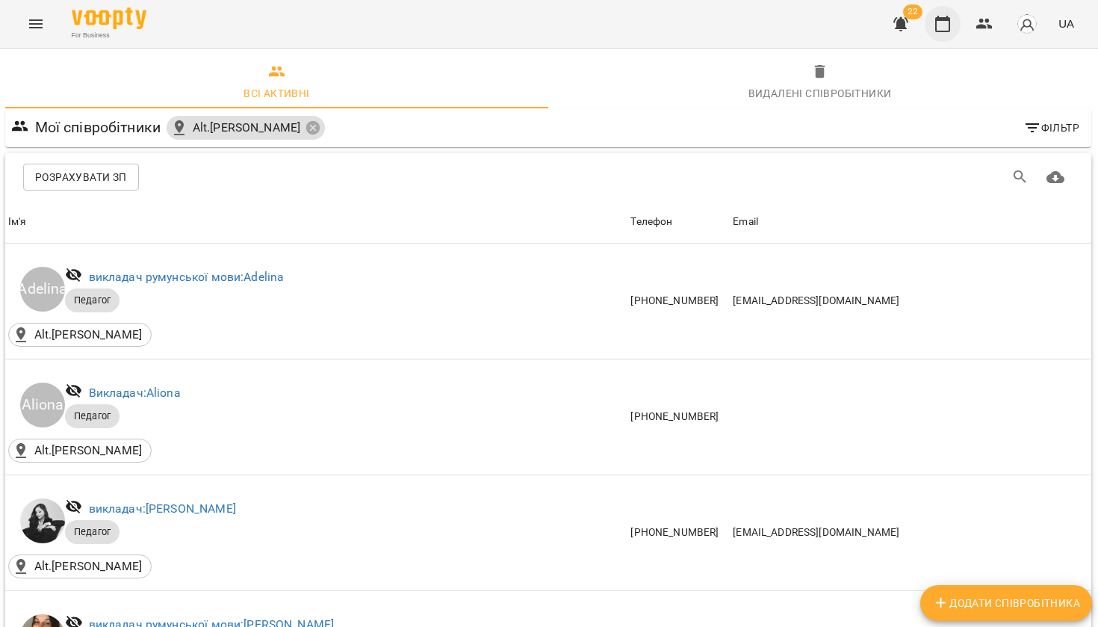
click at [931, 29] on button "button" at bounding box center [943, 24] width 36 height 36
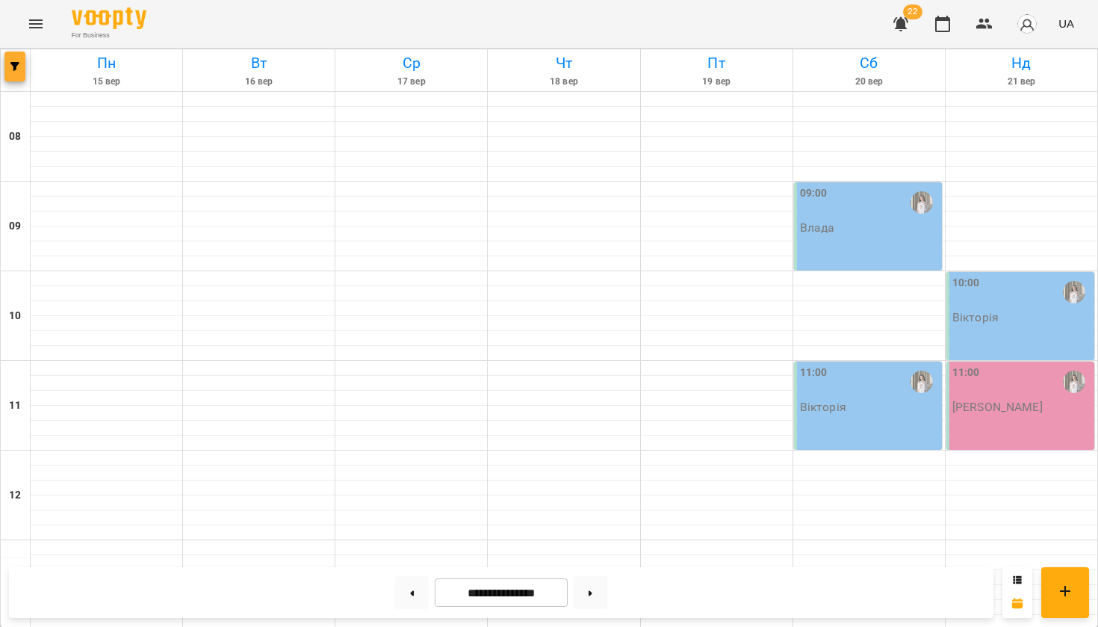
click at [14, 73] on button "button" at bounding box center [14, 67] width 21 height 30
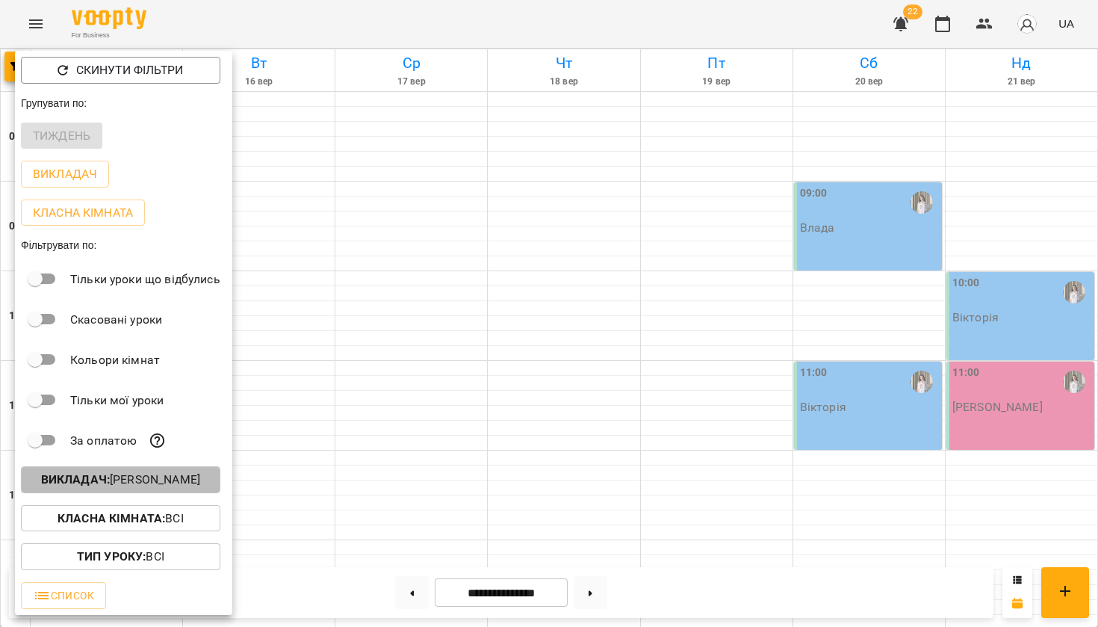
click at [87, 473] on p "Викладач : [PERSON_NAME]" at bounding box center [120, 480] width 159 height 18
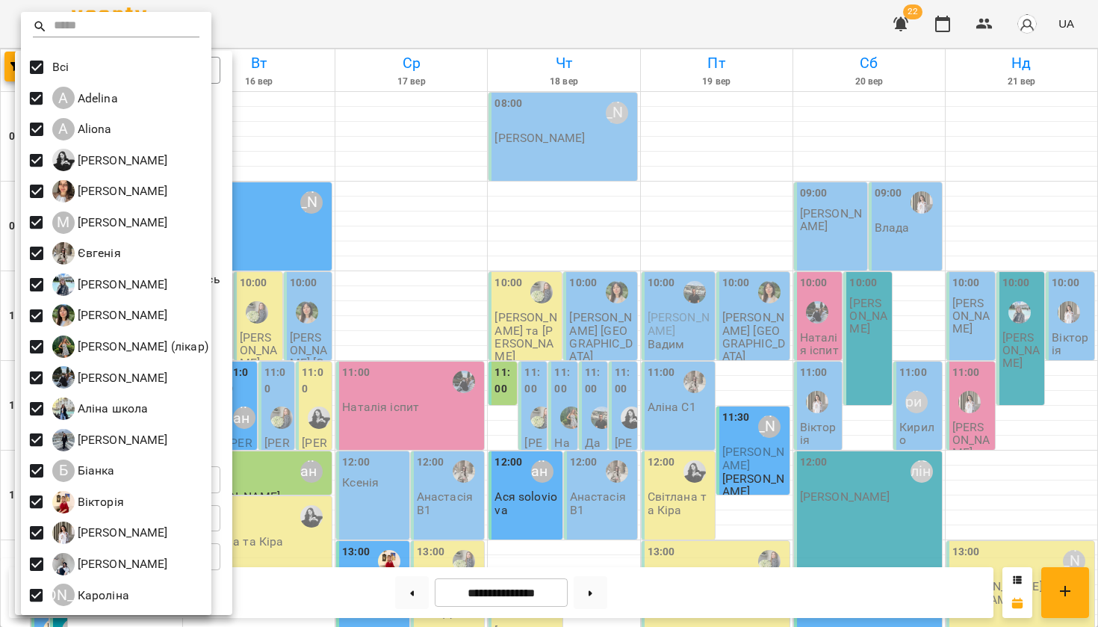
click at [375, 12] on div at bounding box center [549, 313] width 1098 height 627
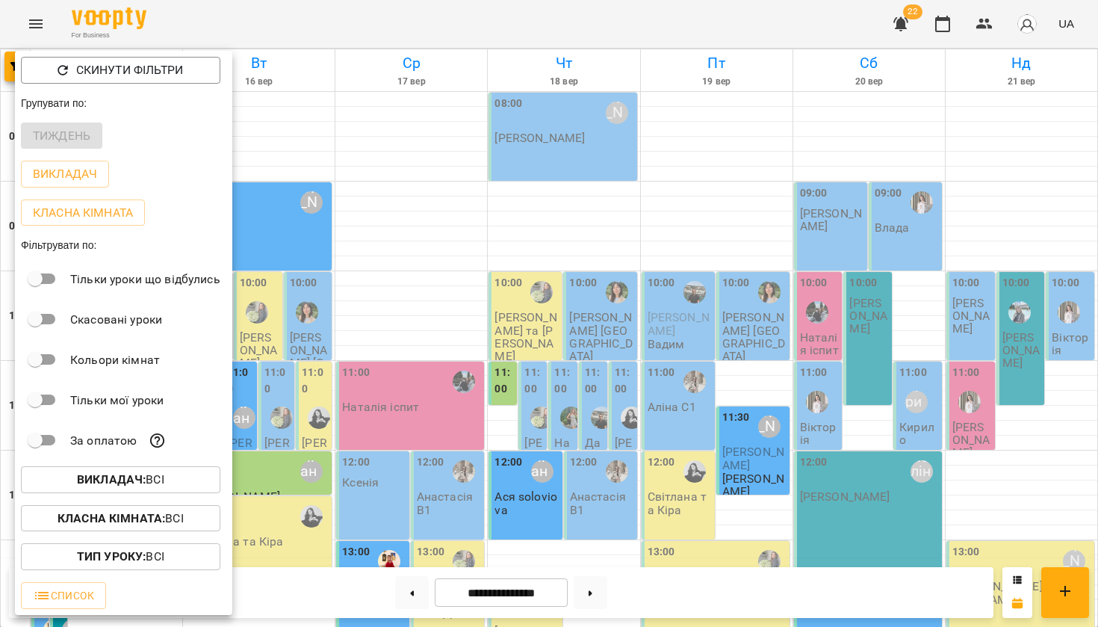
click at [374, 11] on div at bounding box center [549, 313] width 1098 height 627
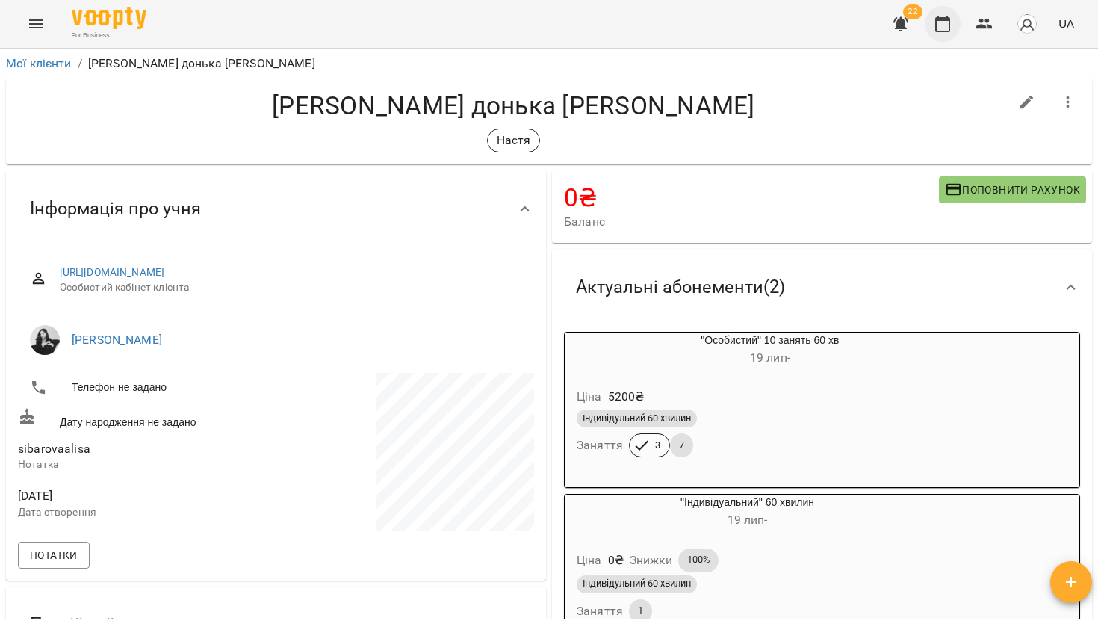
click at [943, 18] on icon "button" at bounding box center [942, 24] width 15 height 16
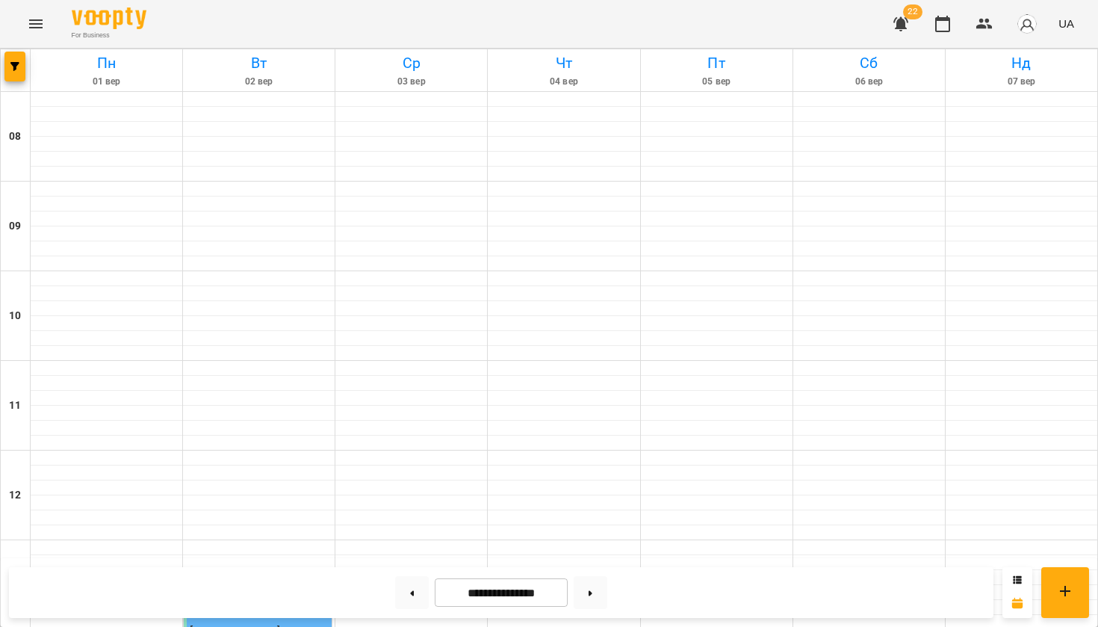
scroll to position [504, 0]
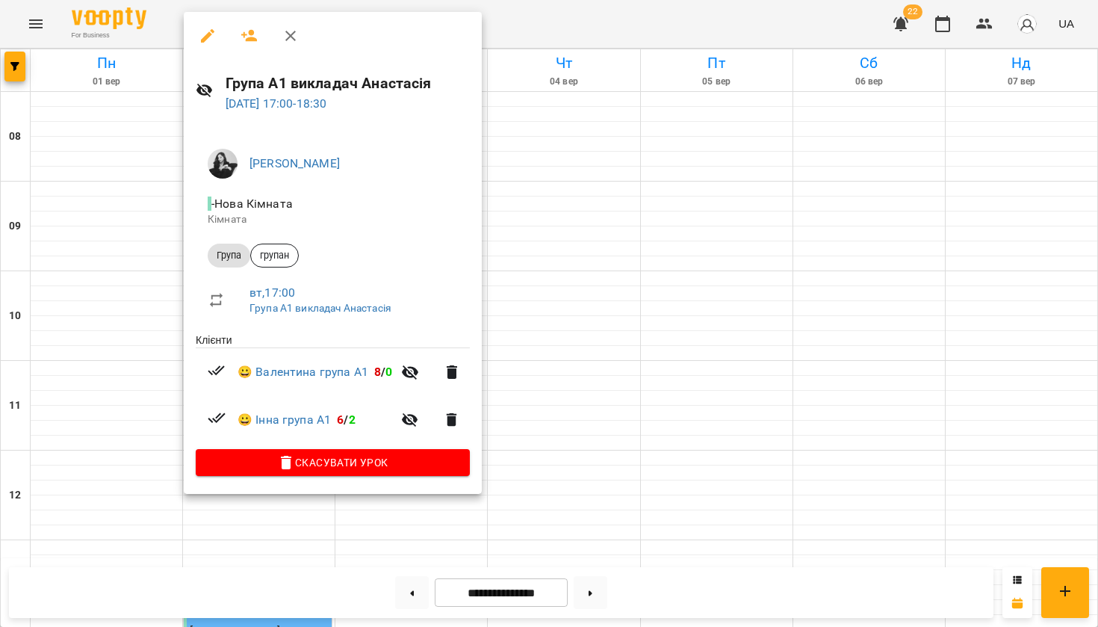
click at [559, 292] on div at bounding box center [549, 313] width 1098 height 627
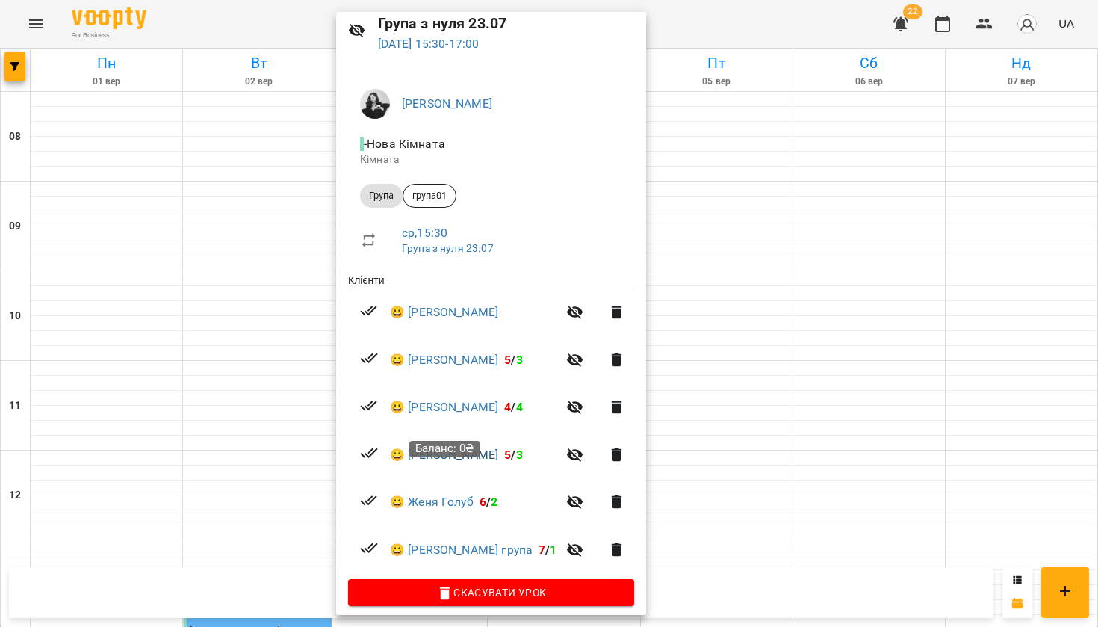
scroll to position [66, 0]
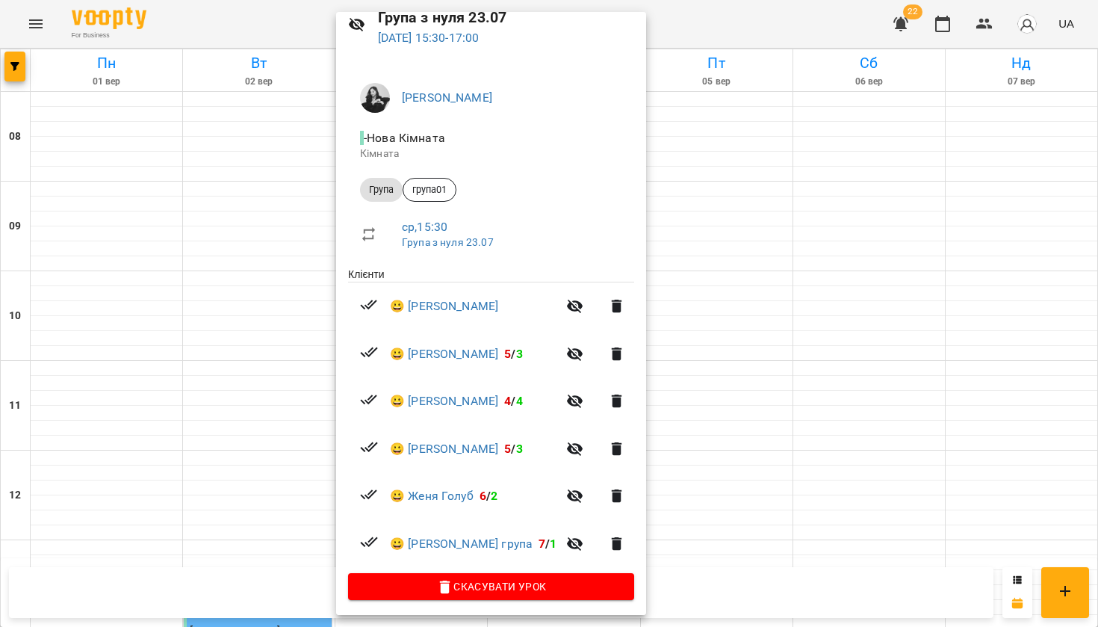
click at [831, 361] on div at bounding box center [549, 313] width 1098 height 627
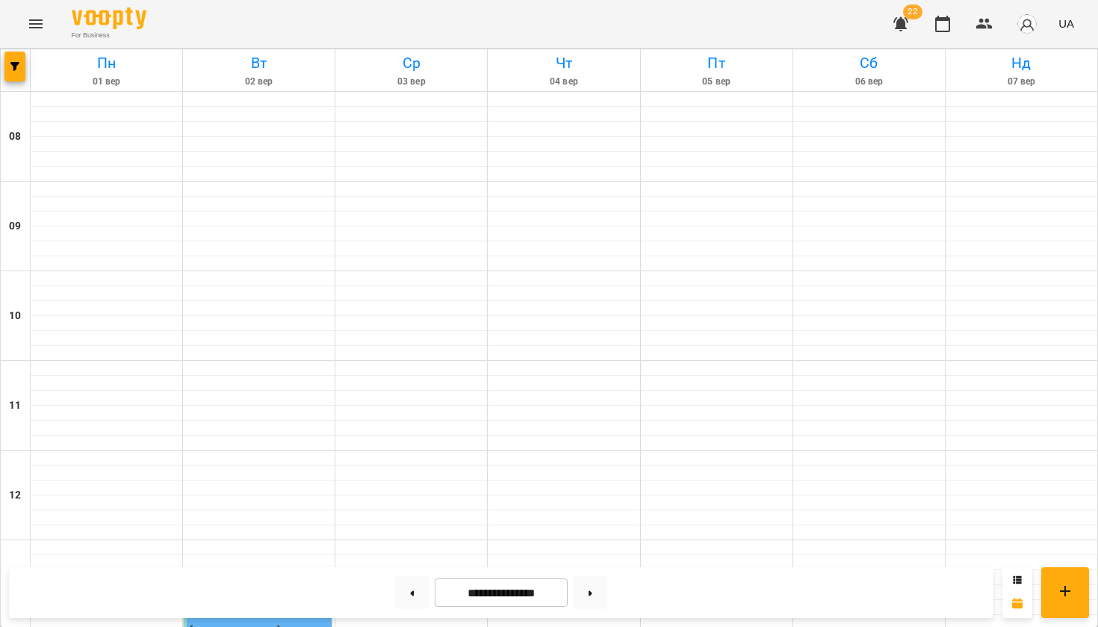
scroll to position [119, 0]
click at [587, 584] on button at bounding box center [591, 592] width 34 height 33
click at [601, 582] on button at bounding box center [591, 592] width 34 height 33
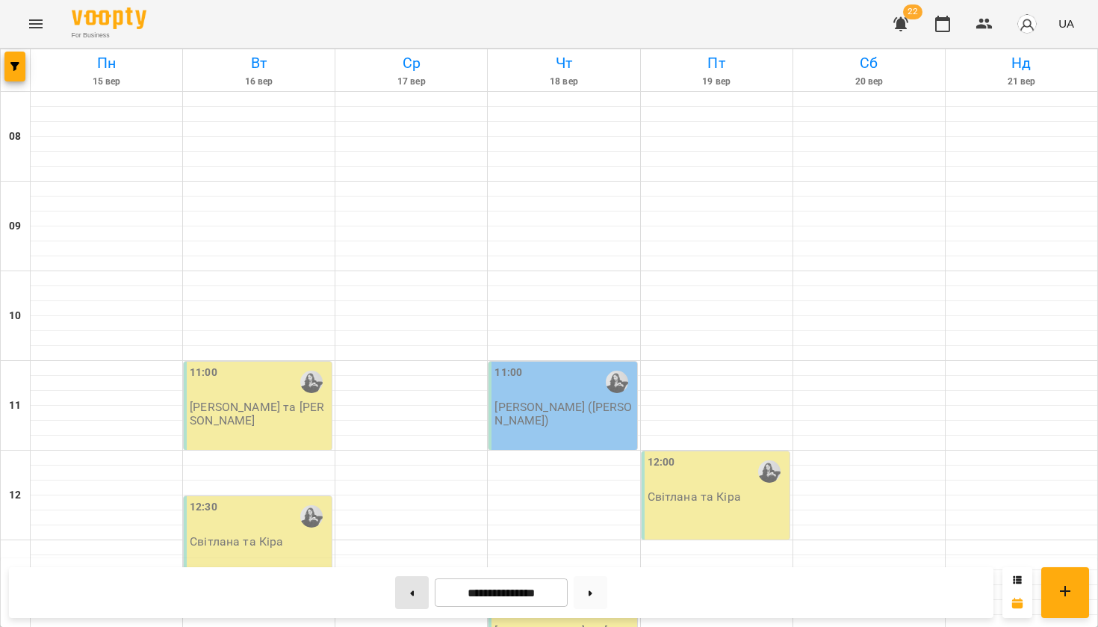
click at [406, 586] on button at bounding box center [412, 592] width 34 height 33
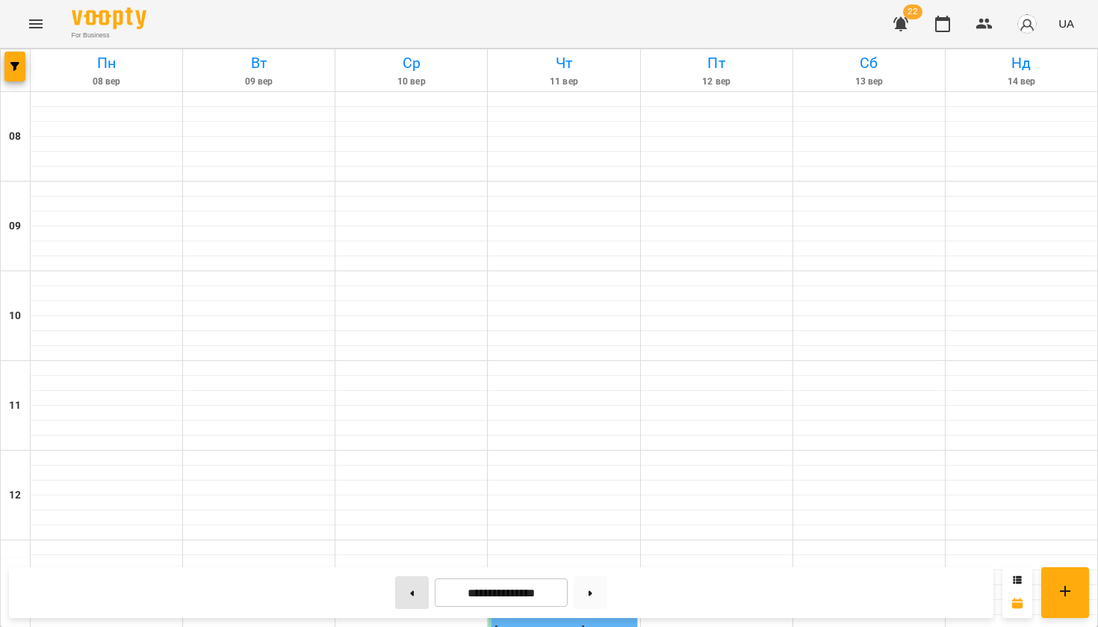
click at [406, 586] on button at bounding box center [412, 592] width 34 height 33
click at [583, 590] on button at bounding box center [591, 592] width 34 height 33
click at [10, 73] on button "button" at bounding box center [14, 67] width 21 height 30
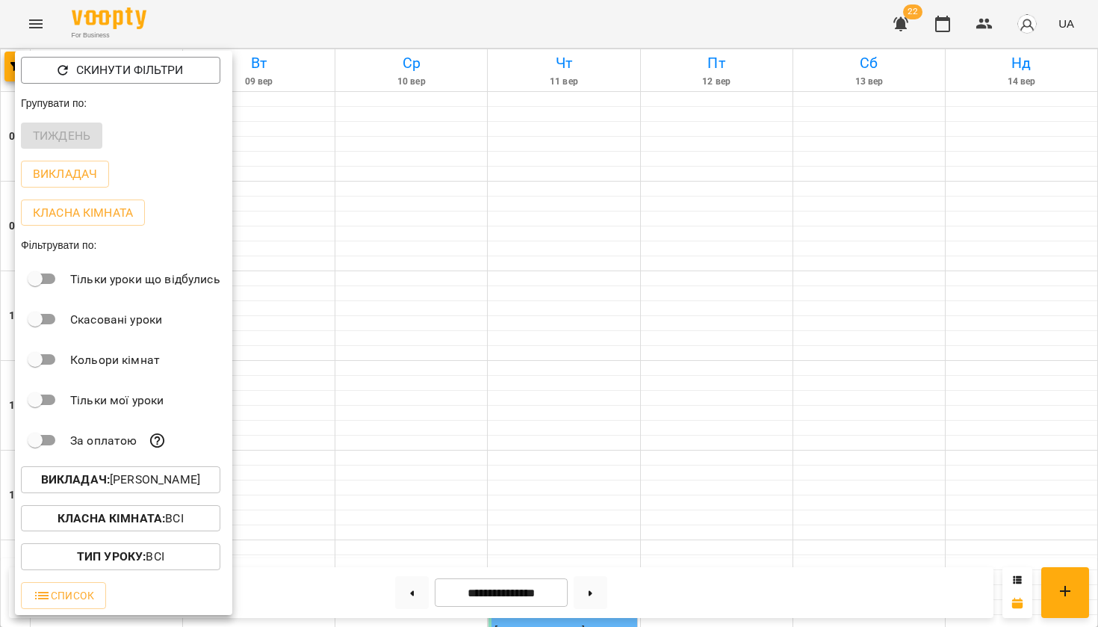
click at [87, 479] on b "Викладач :" at bounding box center [75, 479] width 69 height 14
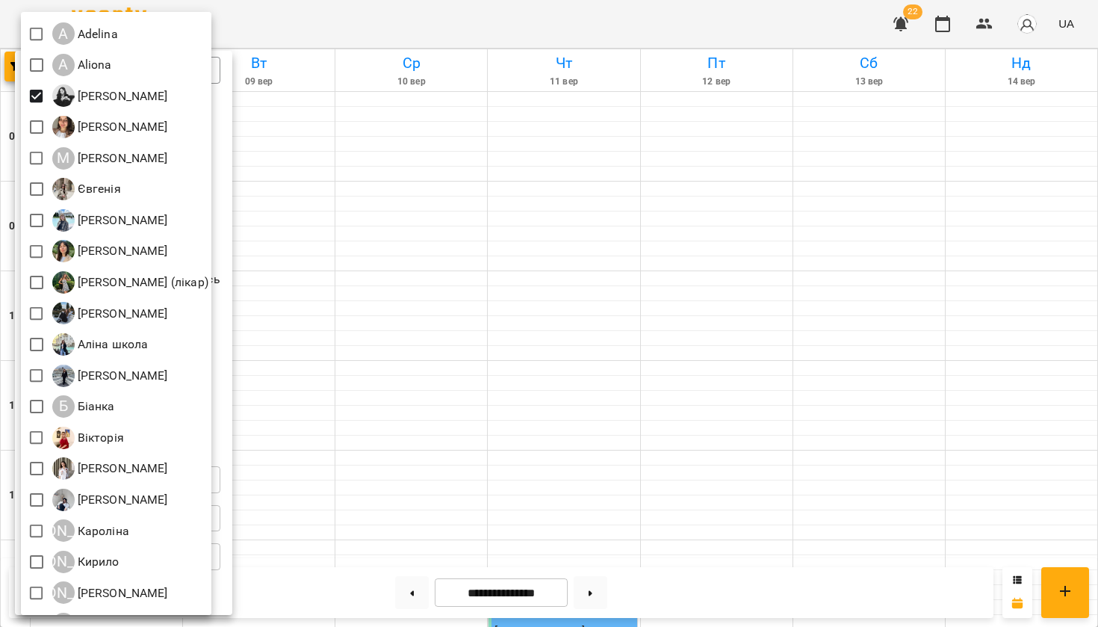
scroll to position [96, 0]
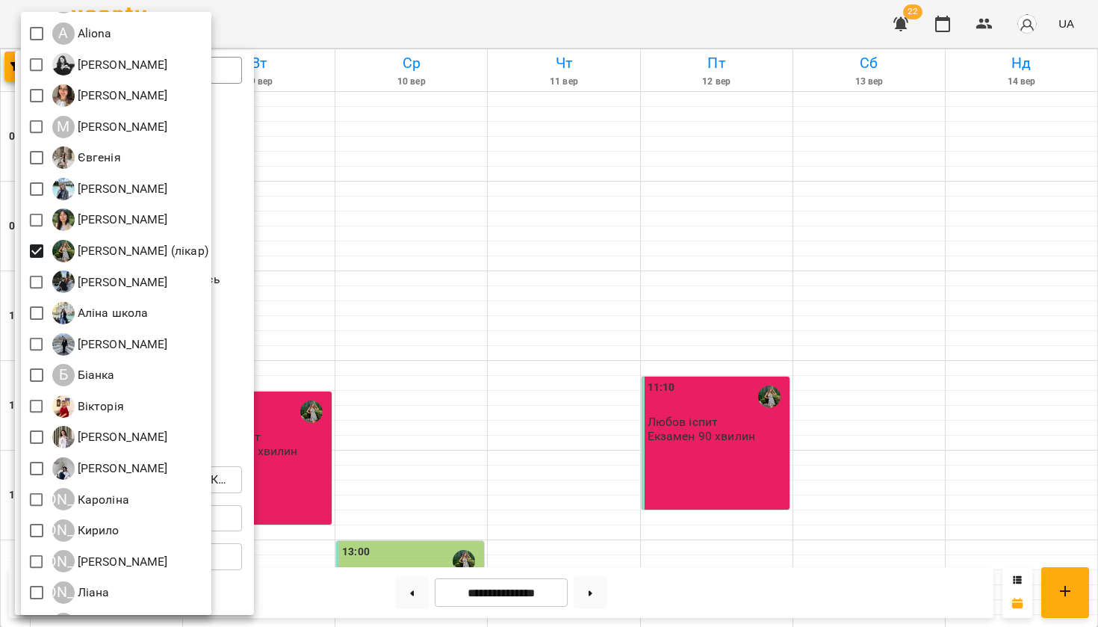
click at [277, 299] on div at bounding box center [549, 313] width 1098 height 627
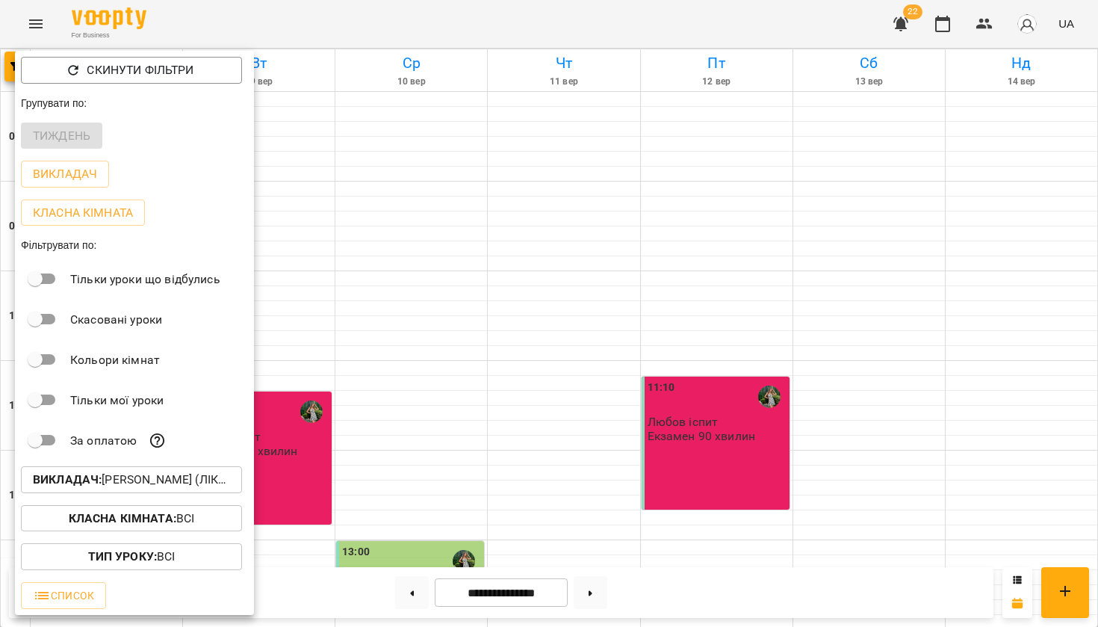
click at [277, 299] on div at bounding box center [549, 313] width 1098 height 627
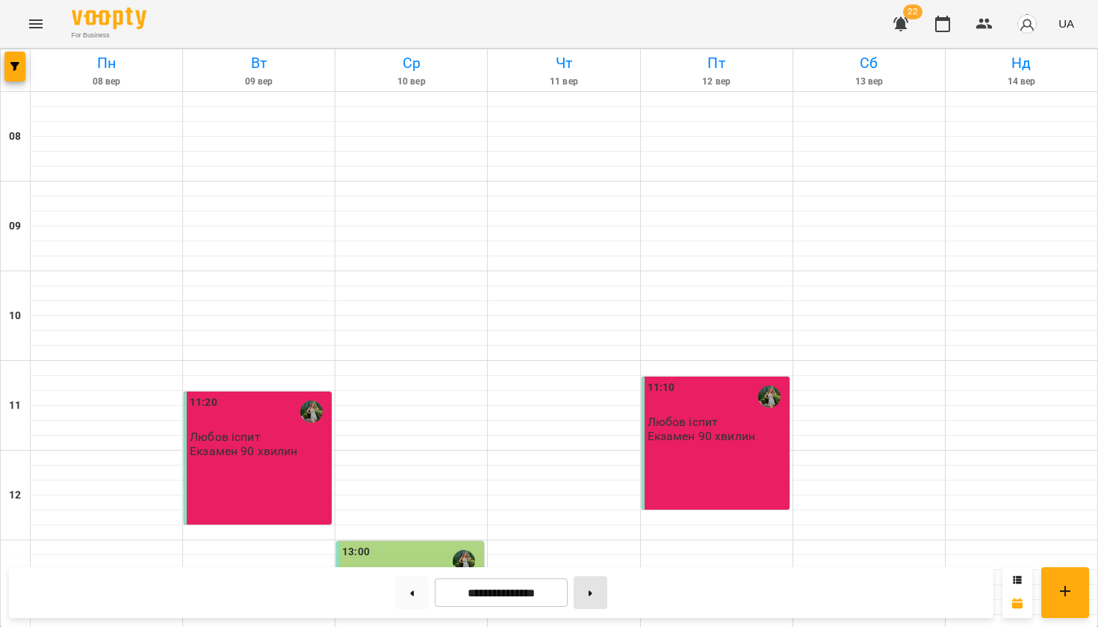
click at [602, 595] on button at bounding box center [591, 592] width 34 height 33
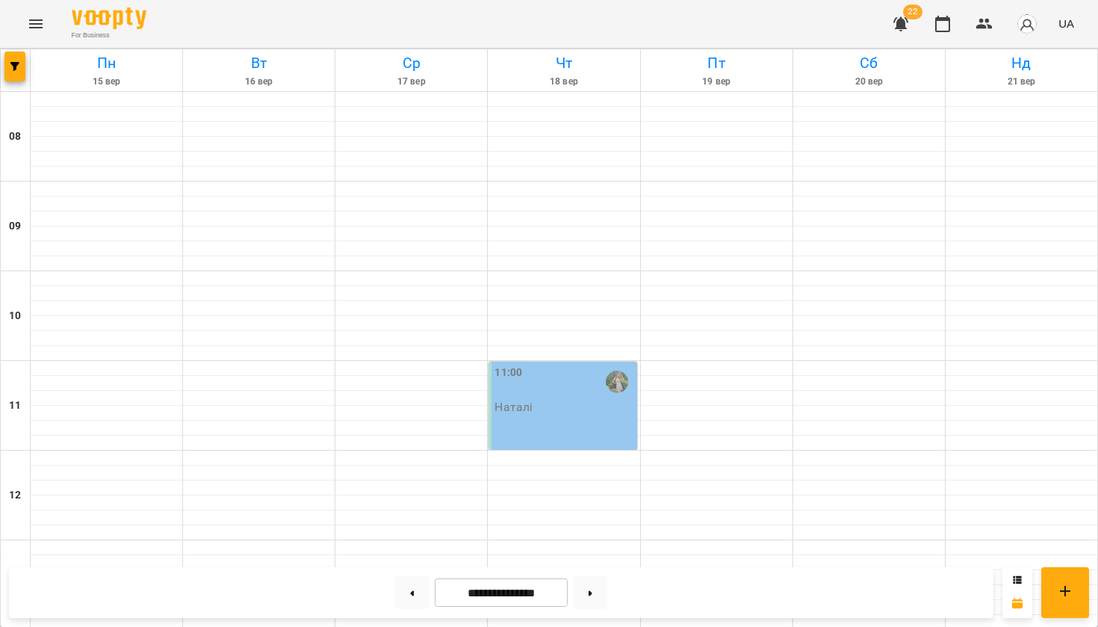
scroll to position [648, 0]
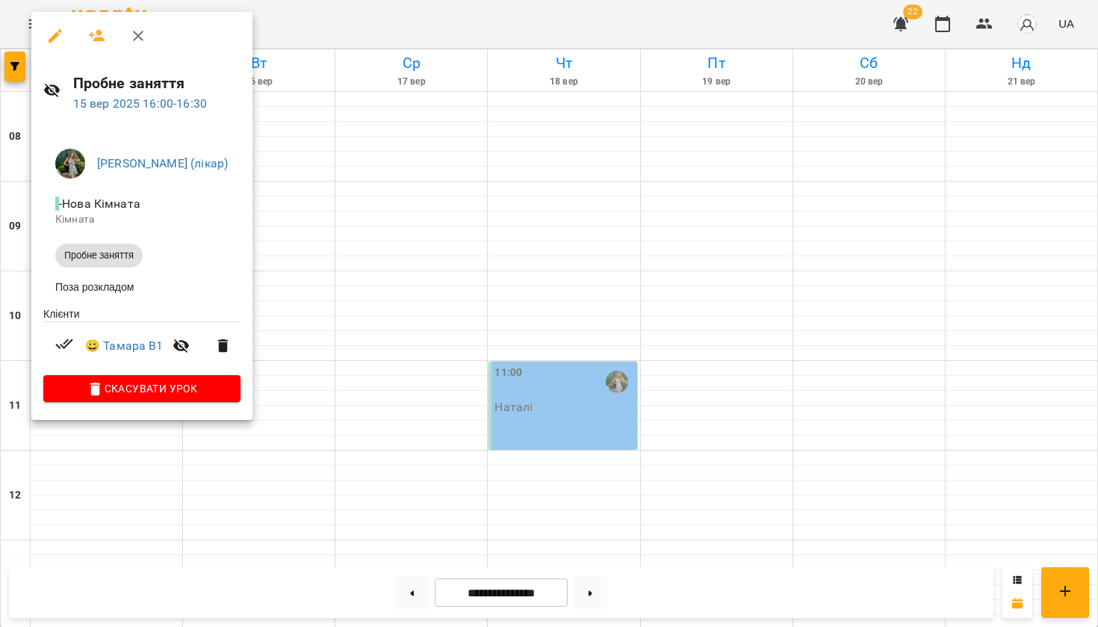
click at [373, 165] on div at bounding box center [549, 313] width 1098 height 627
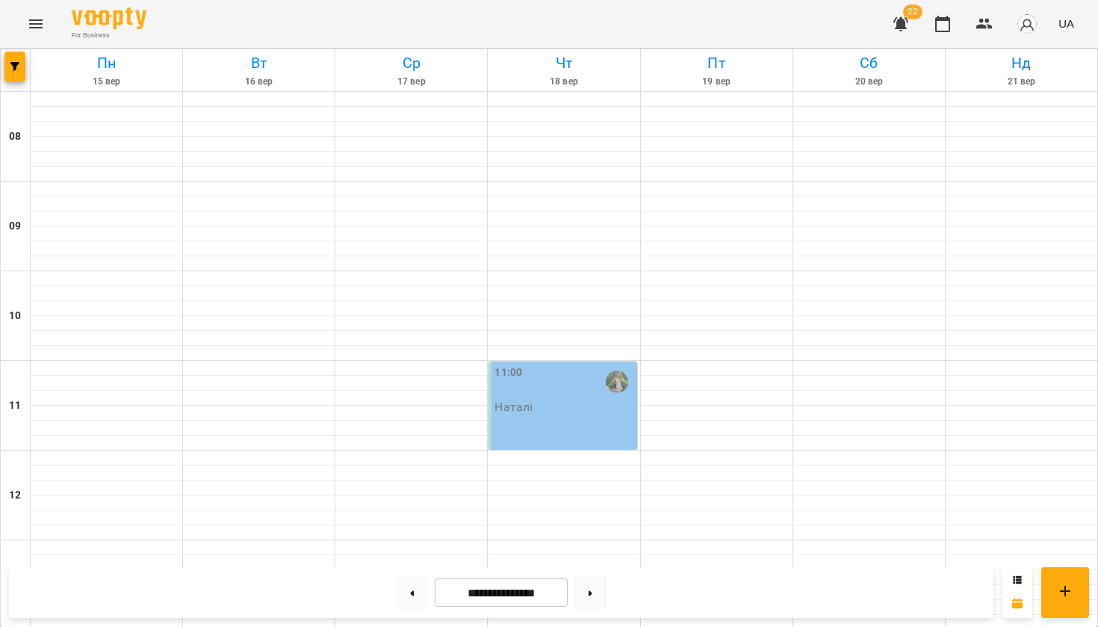
scroll to position [876, 0]
click at [403, 604] on button at bounding box center [412, 592] width 34 height 33
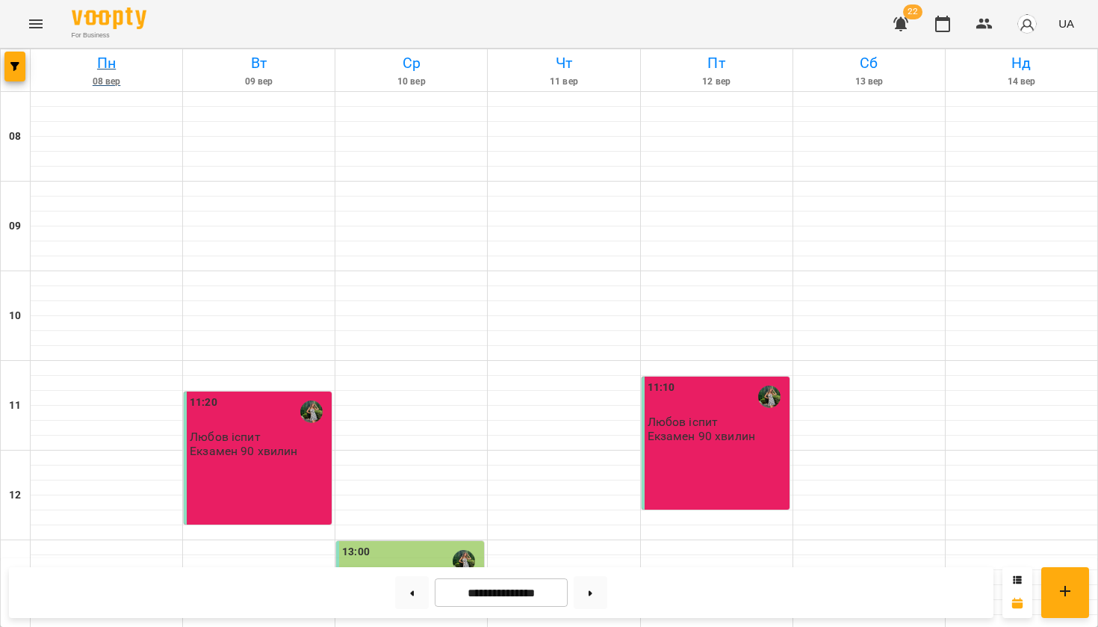
scroll to position [138, 0]
click at [12, 66] on icon "button" at bounding box center [14, 66] width 9 height 9
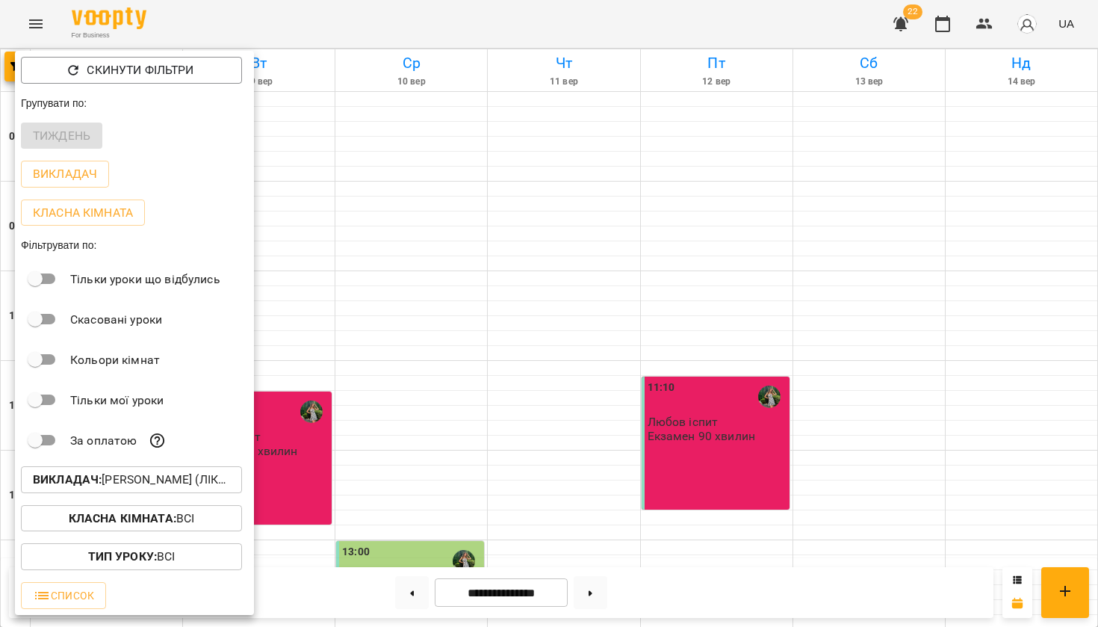
click at [66, 488] on p "Викладач : Ірина (лікар)" at bounding box center [131, 480] width 197 height 18
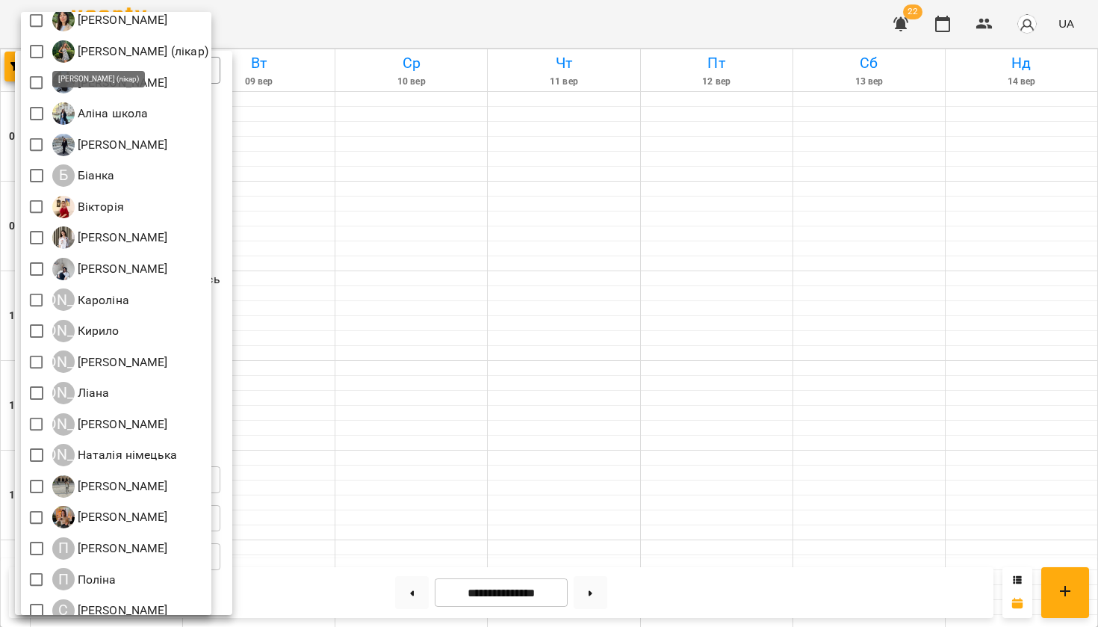
scroll to position [297, 0]
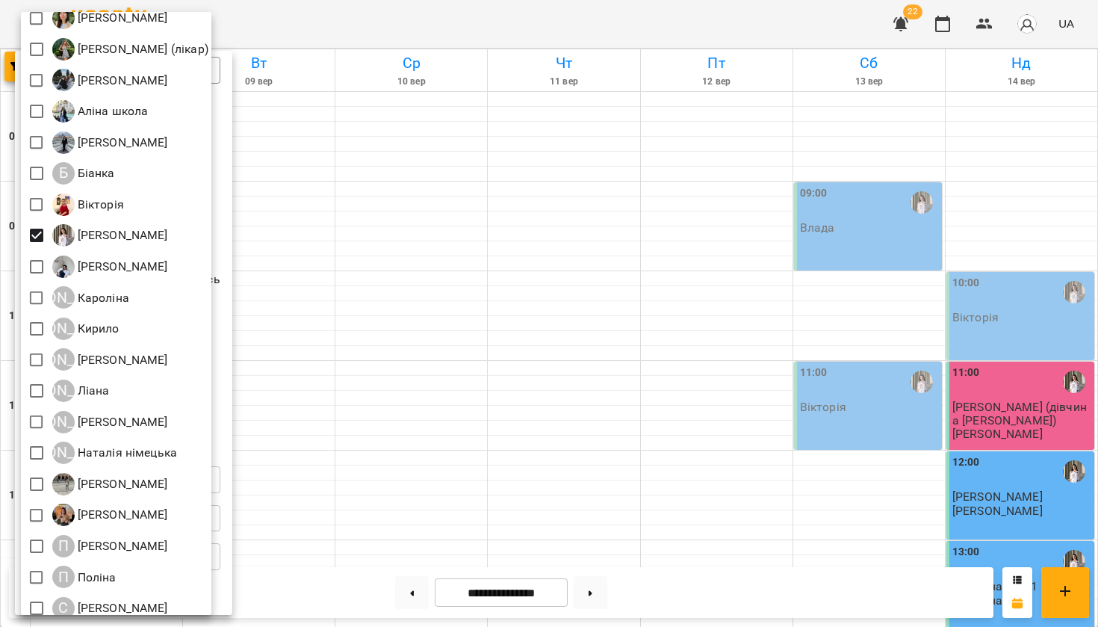
click at [403, 328] on div at bounding box center [549, 313] width 1098 height 627
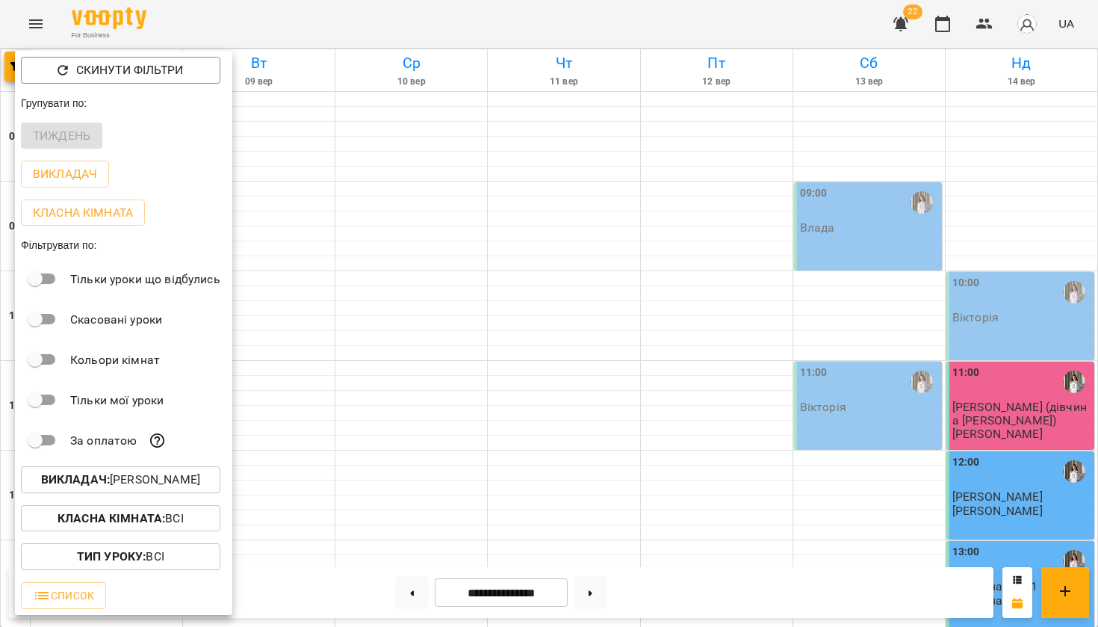
click at [403, 328] on div at bounding box center [549, 313] width 1098 height 627
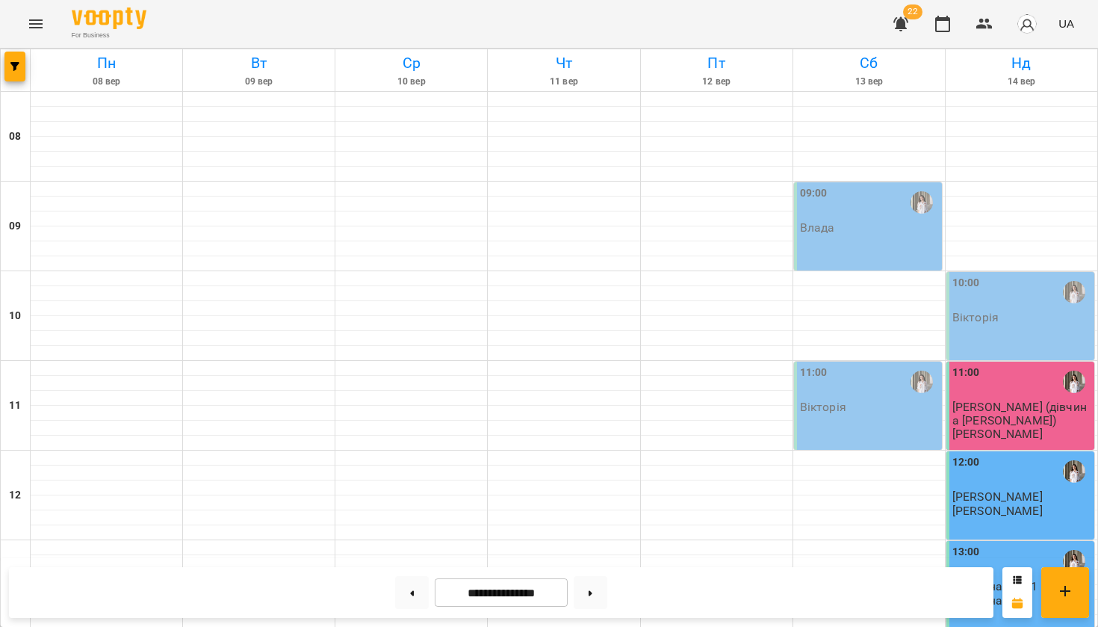
scroll to position [876, 0]
click at [600, 590] on button at bounding box center [591, 592] width 34 height 33
type input "**********"
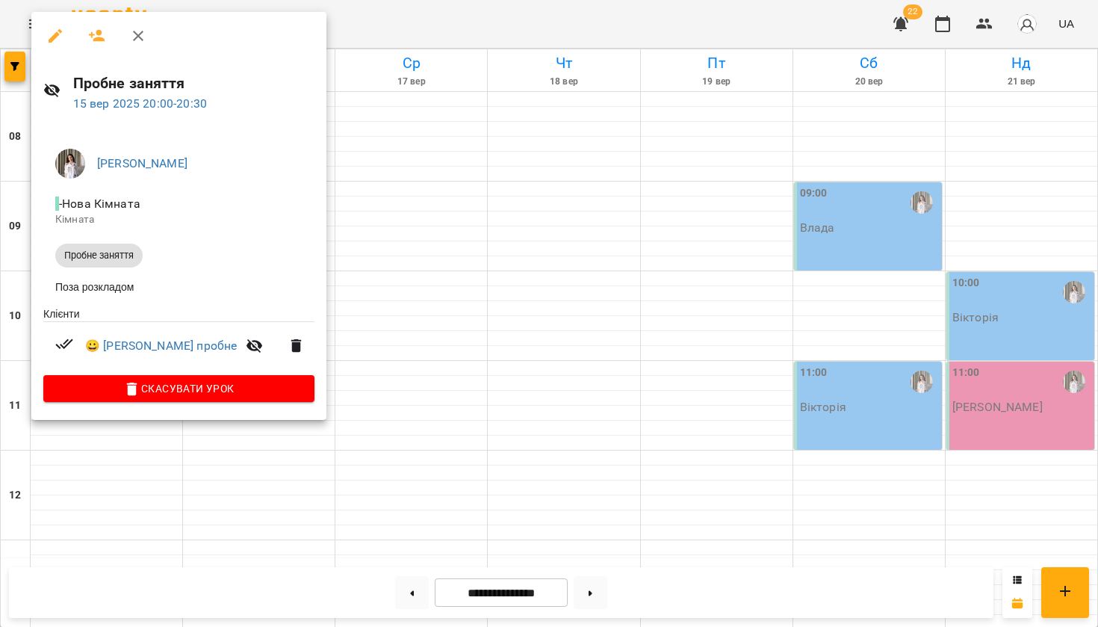
click at [416, 183] on div at bounding box center [549, 313] width 1098 height 627
